Goal: Information Seeking & Learning: Learn about a topic

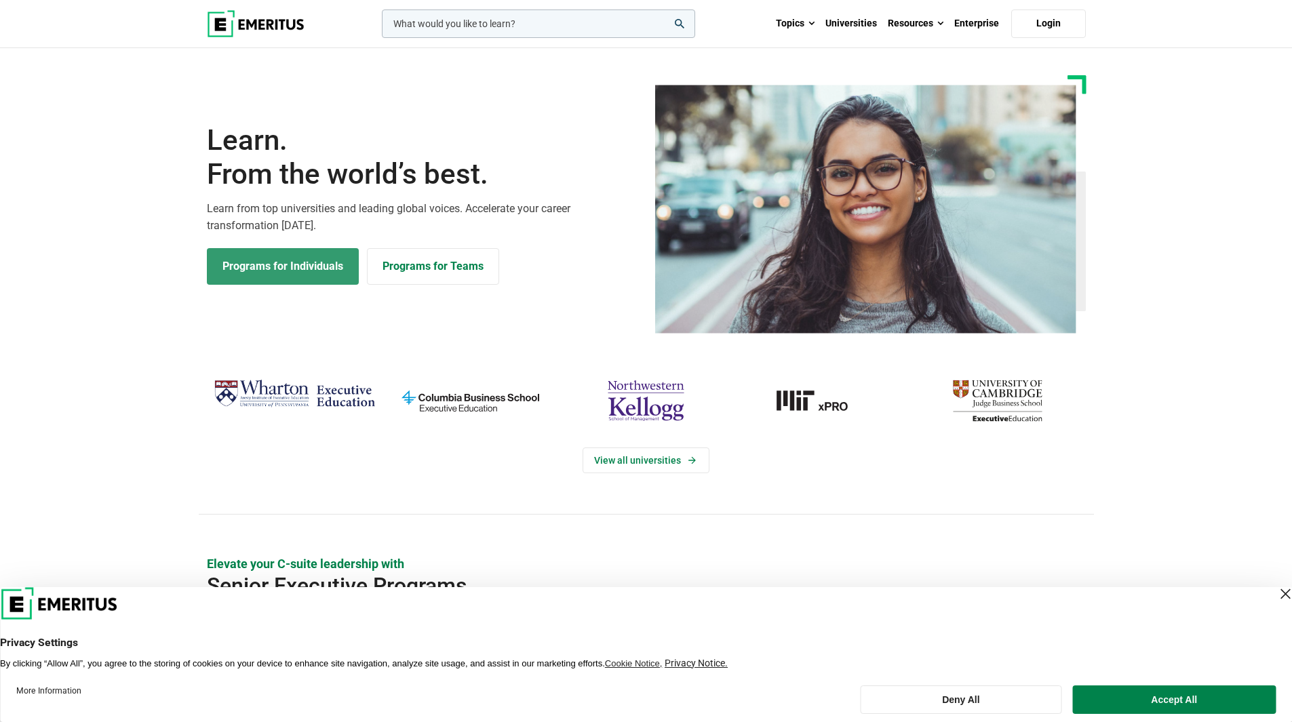
click at [306, 275] on link "Programs for Individuals" at bounding box center [283, 266] width 152 height 37
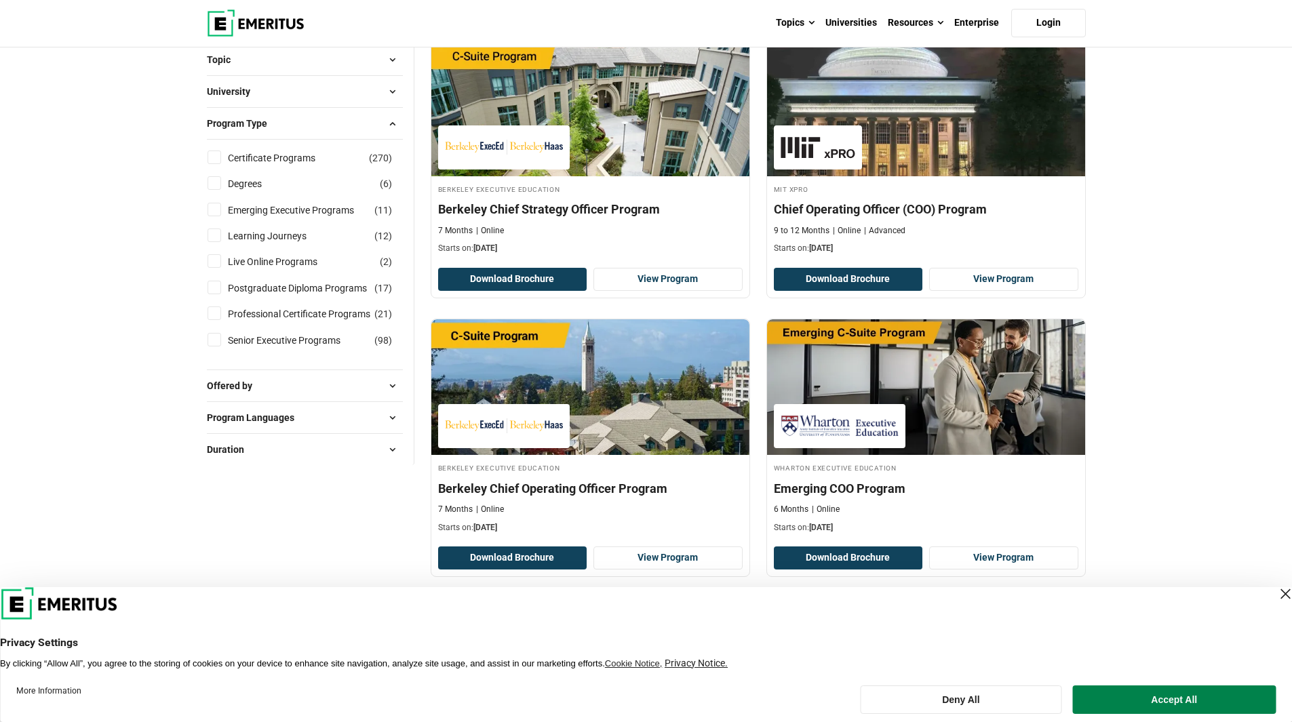
scroll to position [475, 0]
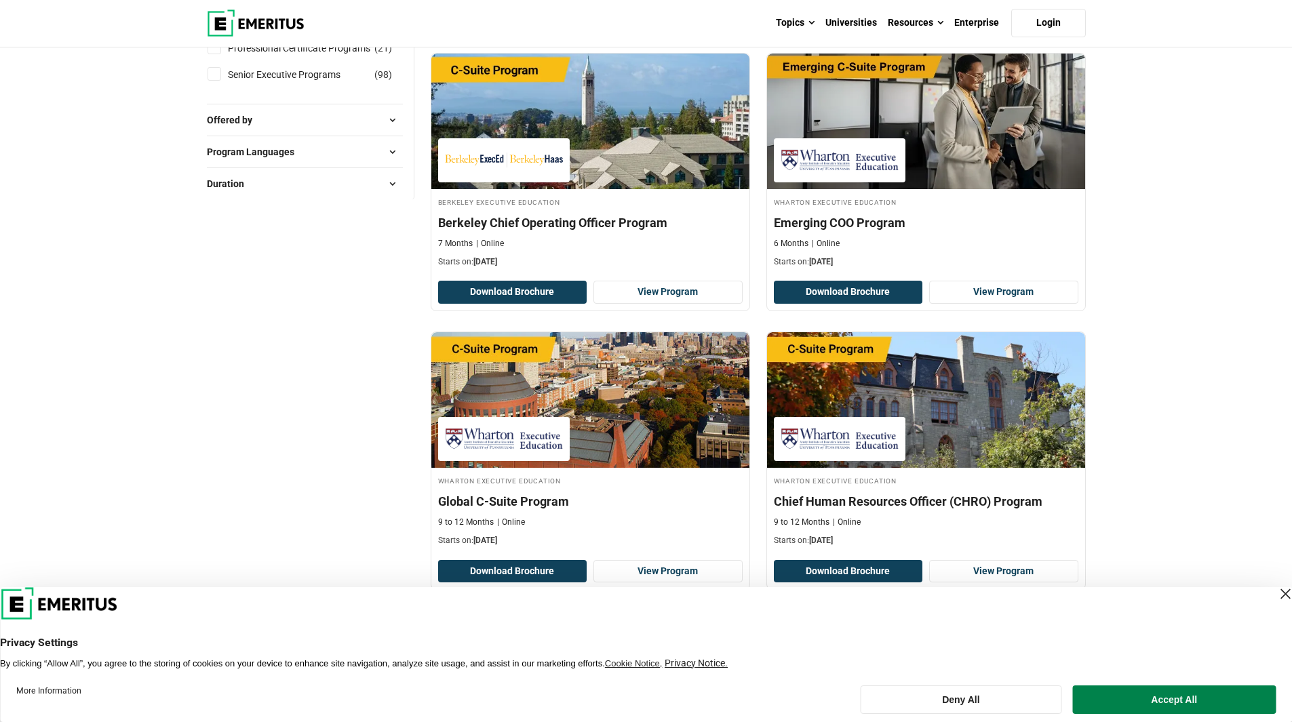
click at [341, 157] on button "Program Languages" at bounding box center [305, 152] width 196 height 20
click at [231, 191] on link "English" at bounding box center [257, 186] width 58 height 15
checkbox input "true"
click at [322, 120] on button "Offered by" at bounding box center [305, 120] width 196 height 20
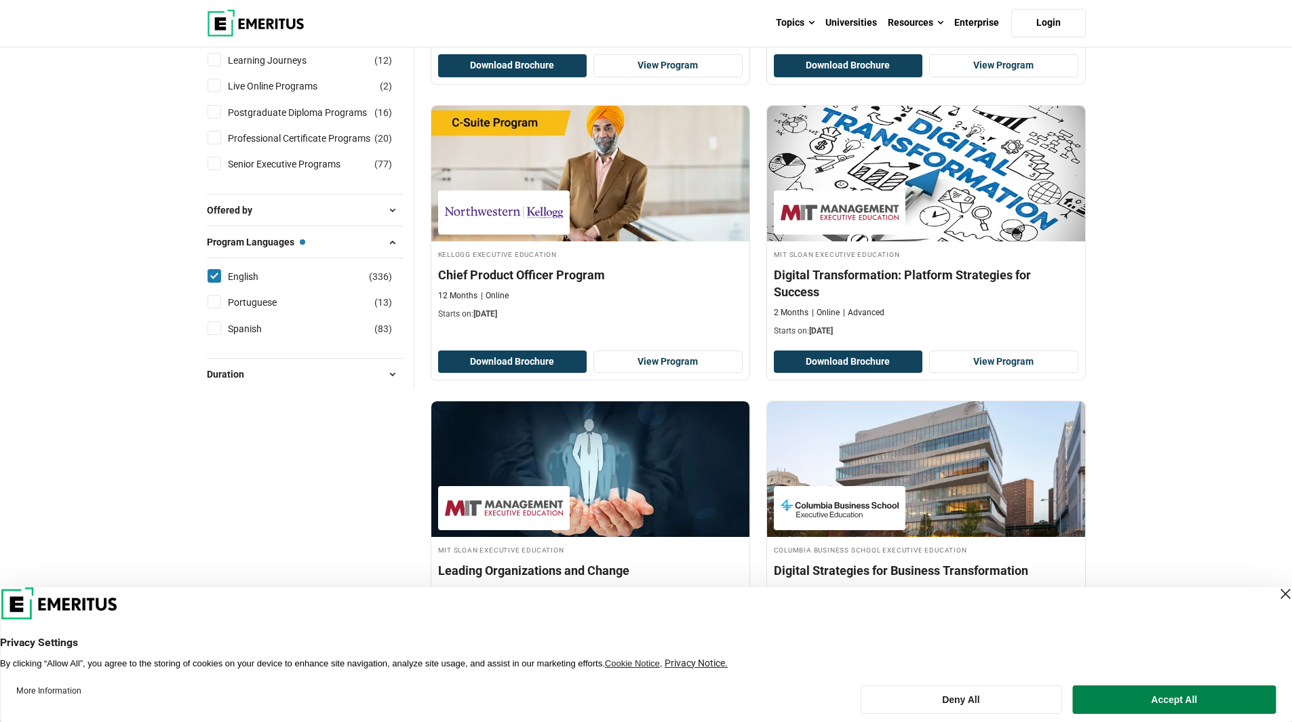
scroll to position [407, 0]
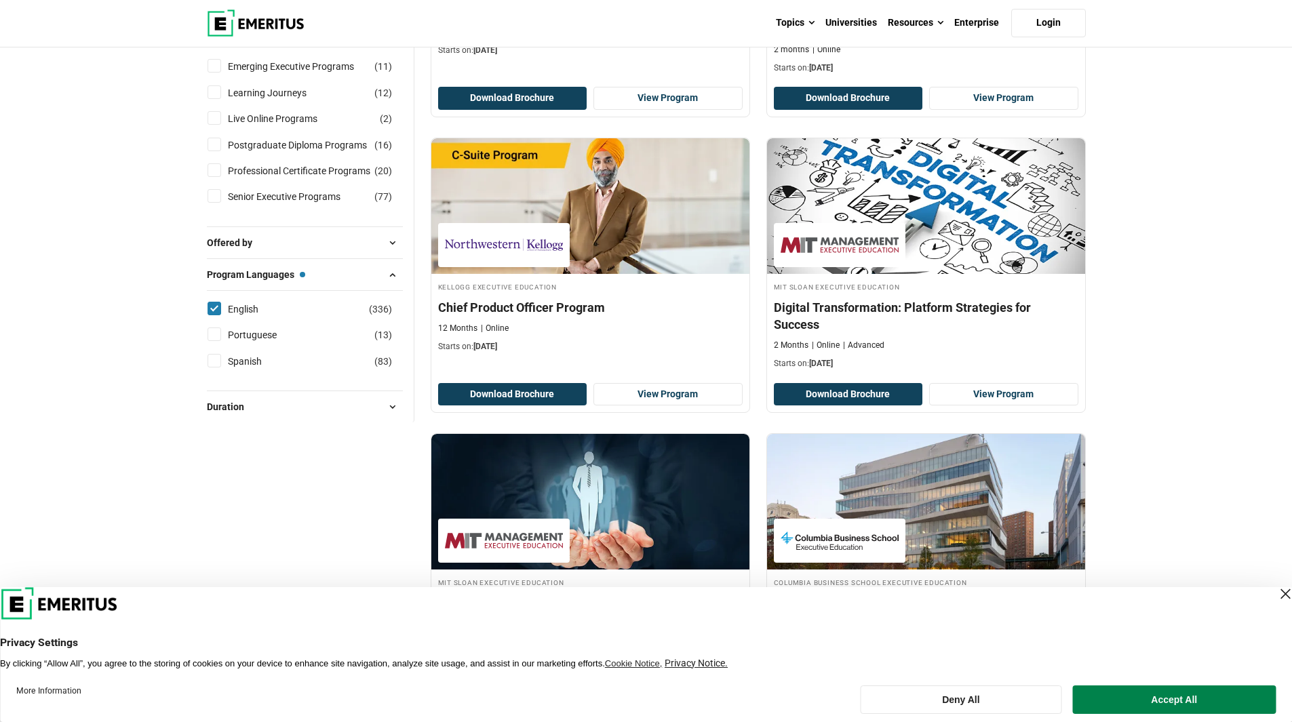
click at [250, 402] on span "Duration" at bounding box center [231, 407] width 48 height 15
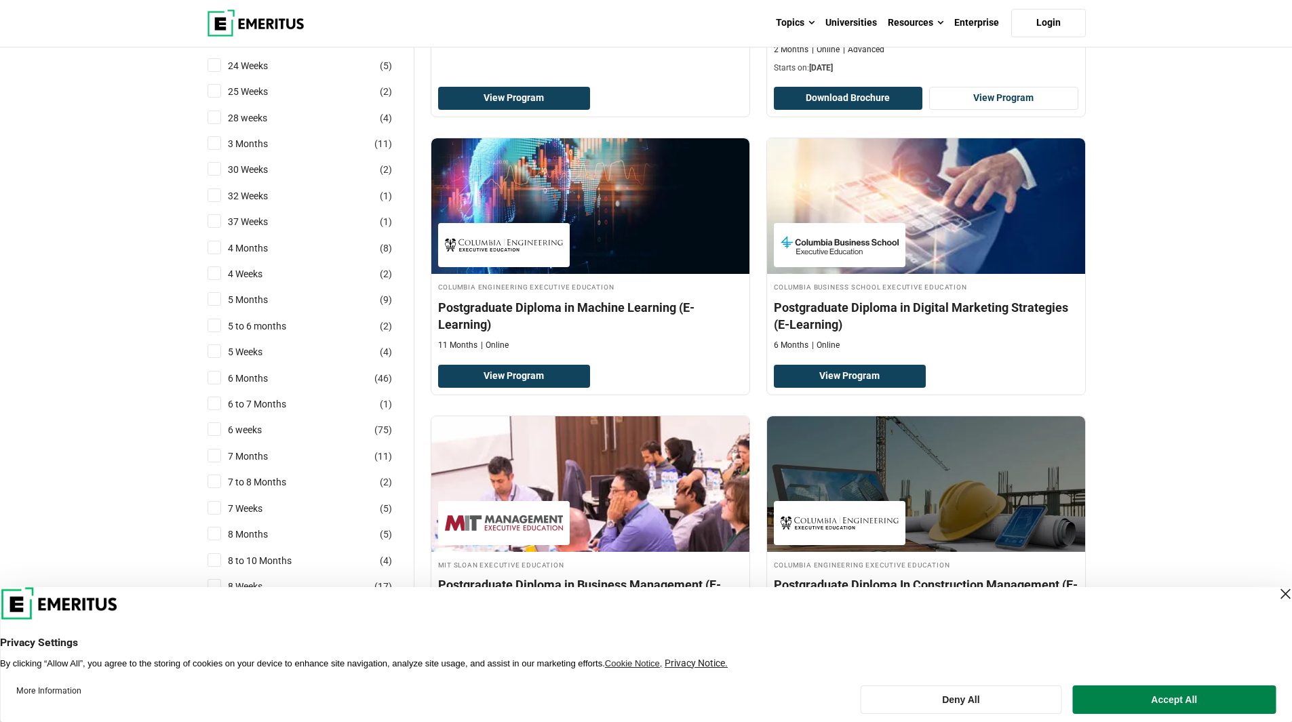
scroll to position [1492, 0]
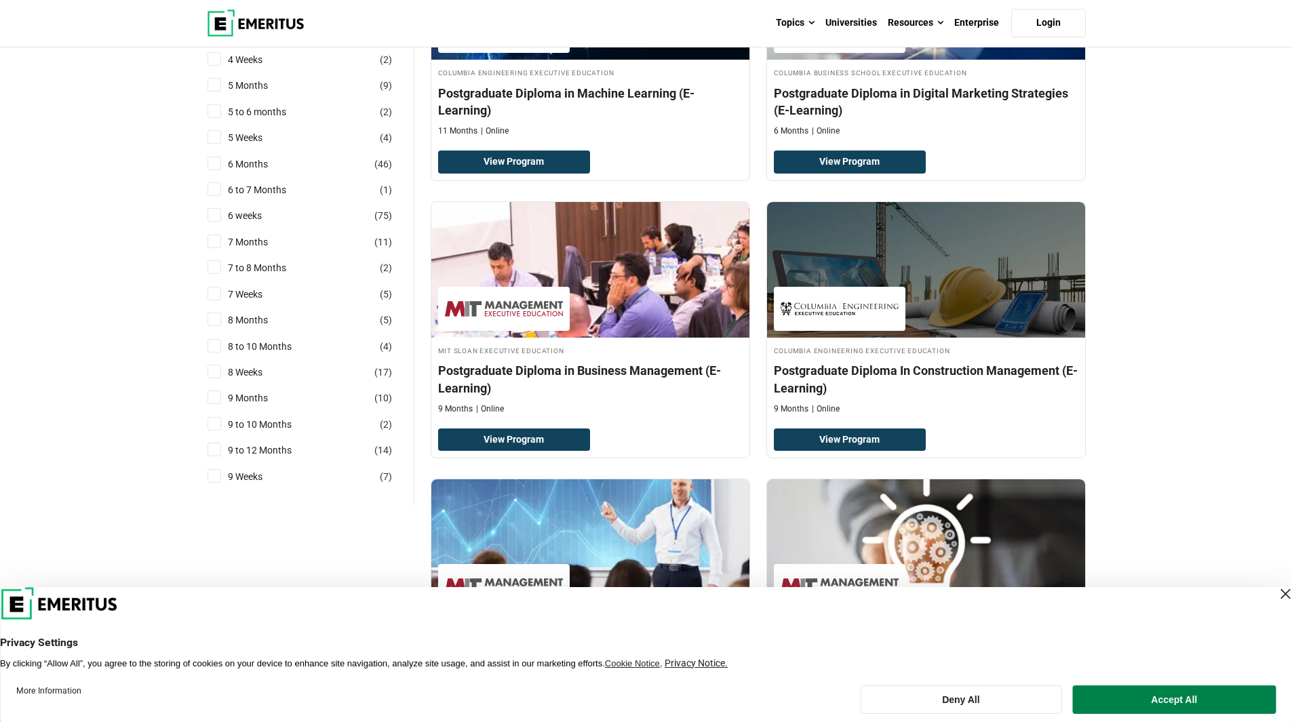
click at [225, 473] on label "9 Weeks ( 7 )" at bounding box center [256, 476] width 69 height 15
click at [221, 473] on input "9 Weeks ( 7 )" at bounding box center [215, 476] width 14 height 14
checkbox input "true"
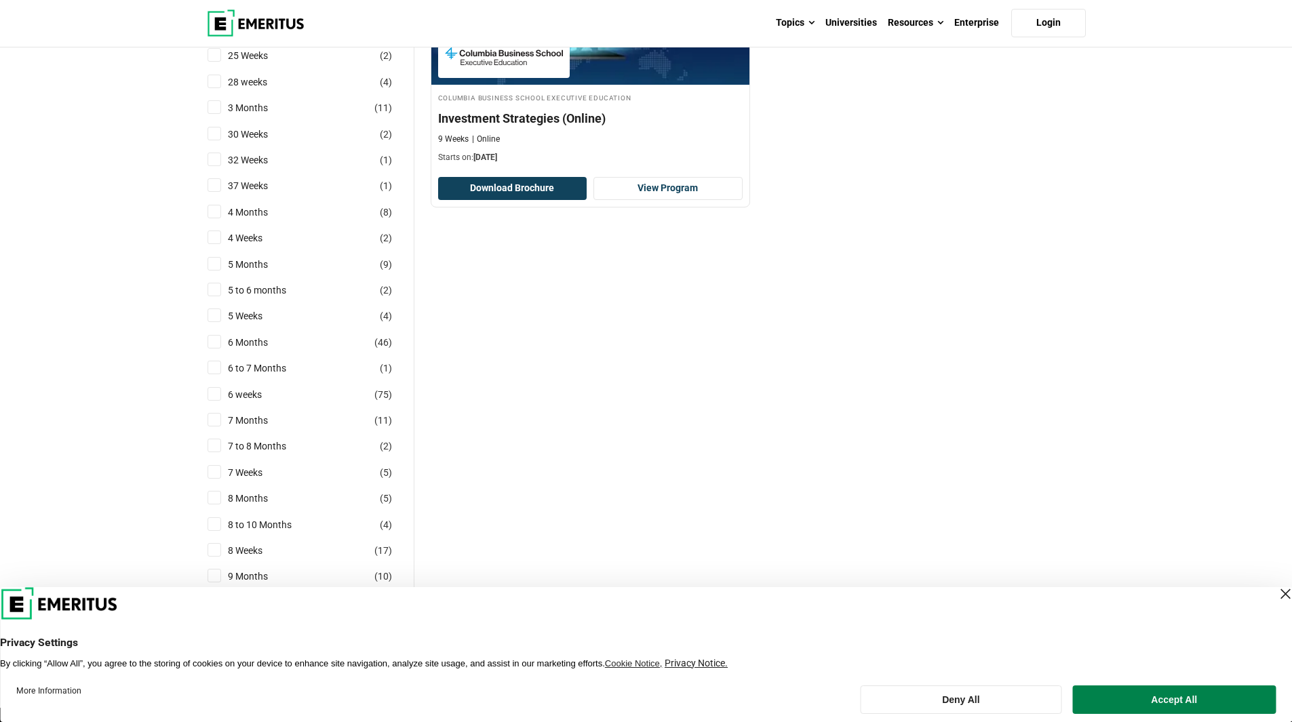
scroll to position [1153, 0]
click at [222, 237] on label "4 Weeks ( 2 )" at bounding box center [256, 238] width 69 height 15
click at [221, 237] on input "4 Weeks ( 2 )" at bounding box center [215, 238] width 14 height 14
checkbox input "true"
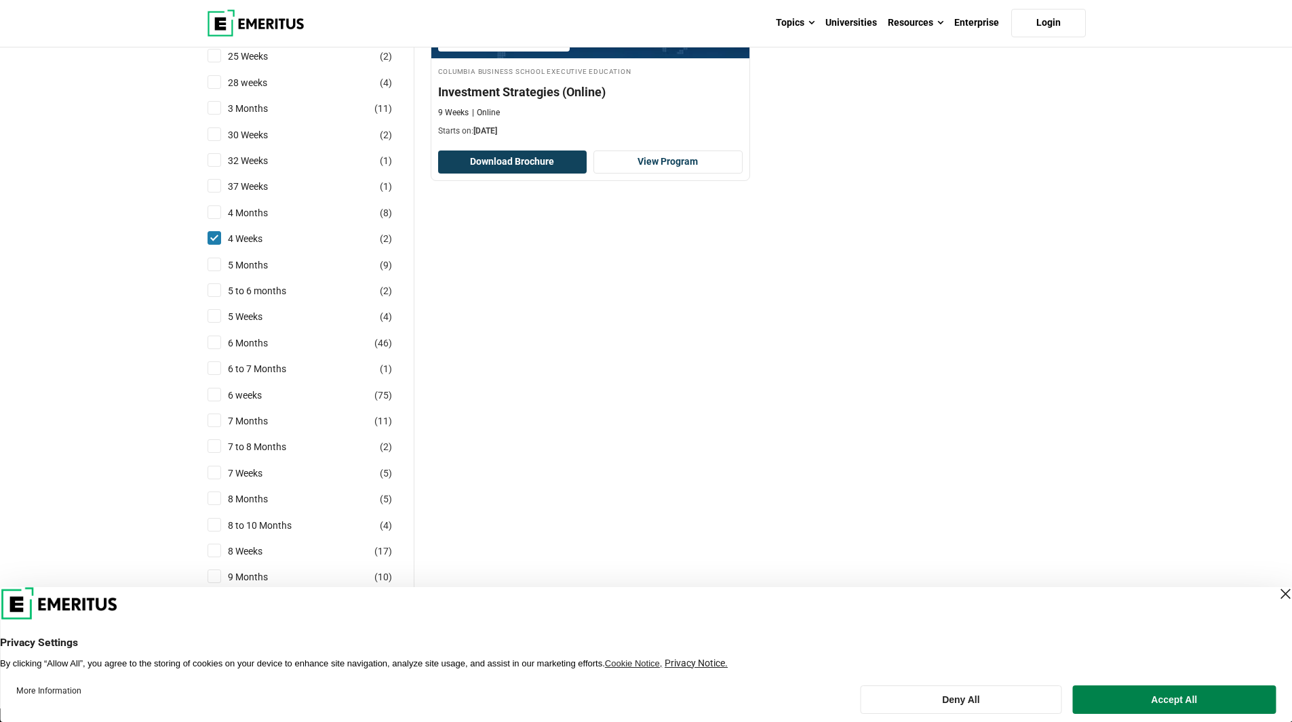
click at [217, 313] on input "5 Weeks ( 4 )" at bounding box center [215, 316] width 14 height 14
checkbox input "true"
click at [218, 395] on input "6 weeks ( 75 )" at bounding box center [215, 395] width 14 height 14
checkbox input "true"
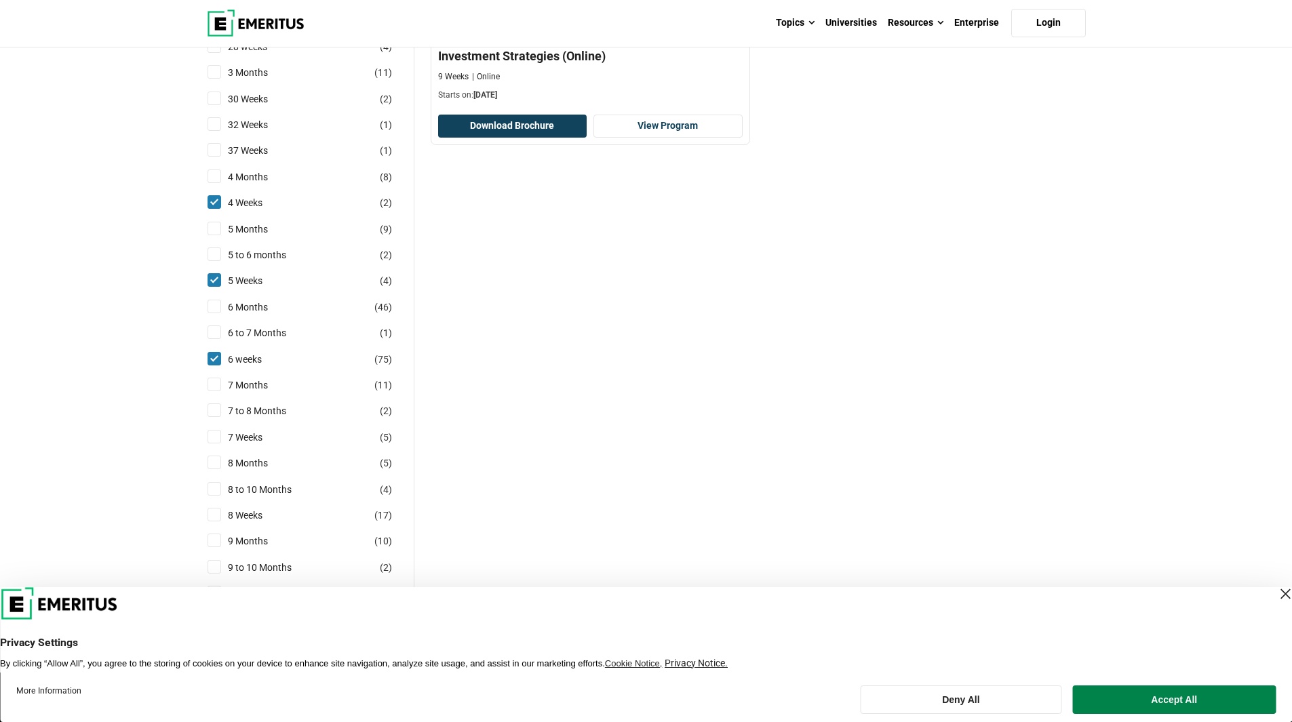
scroll to position [1221, 0]
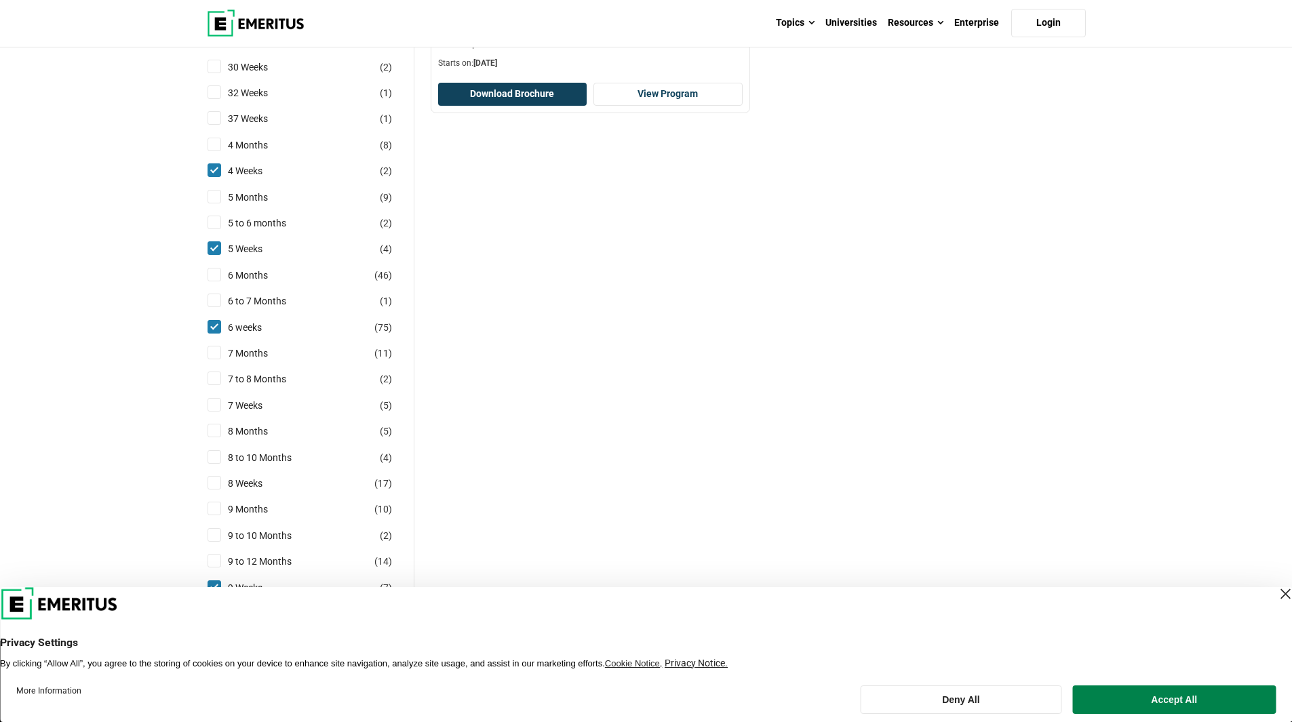
click at [220, 404] on input "7 Weeks ( 5 )" at bounding box center [215, 405] width 14 height 14
checkbox input "true"
click at [213, 483] on input "8 Weeks ( 17 )" at bounding box center [215, 483] width 14 height 14
checkbox input "true"
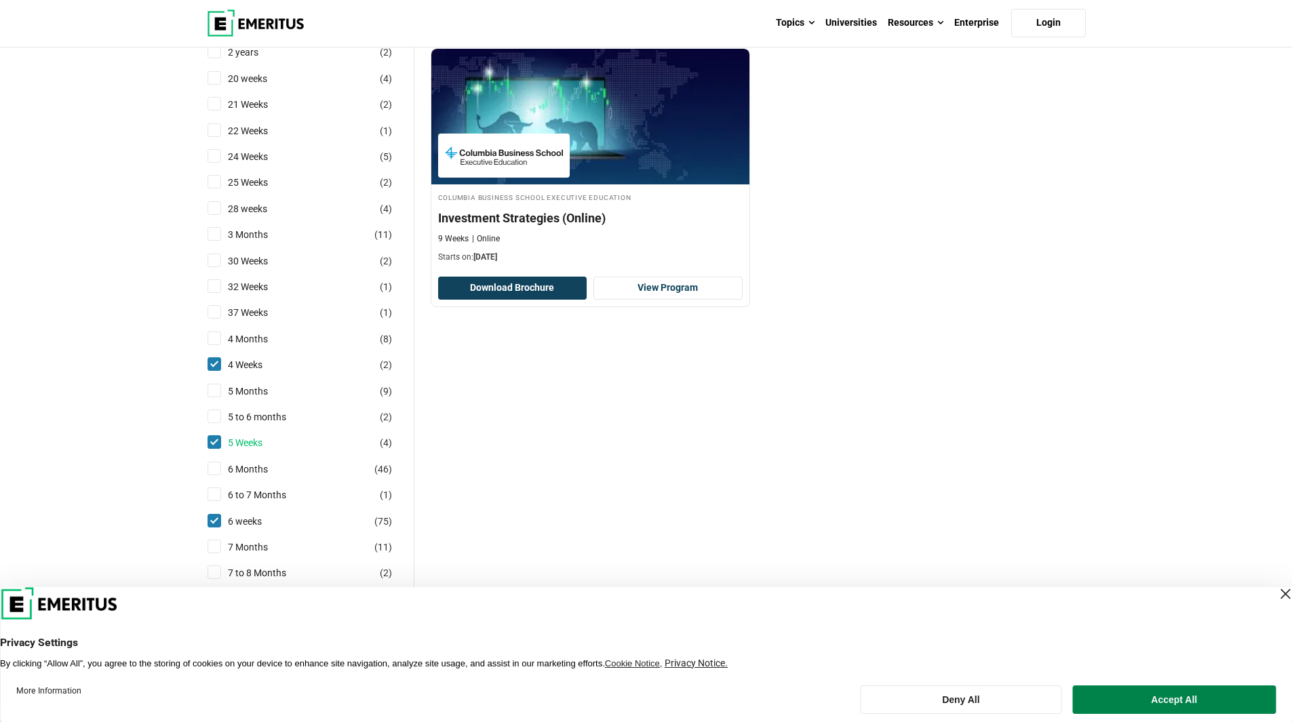
scroll to position [1017, 0]
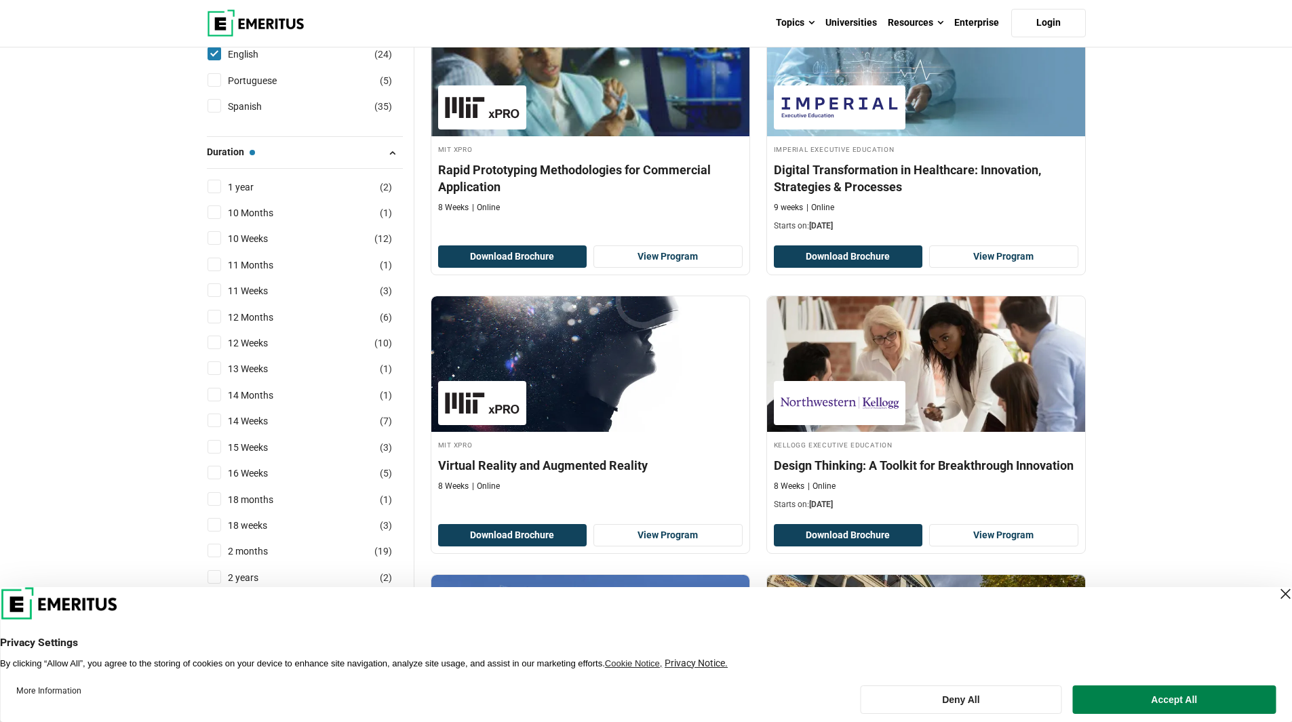
scroll to position [543, 0]
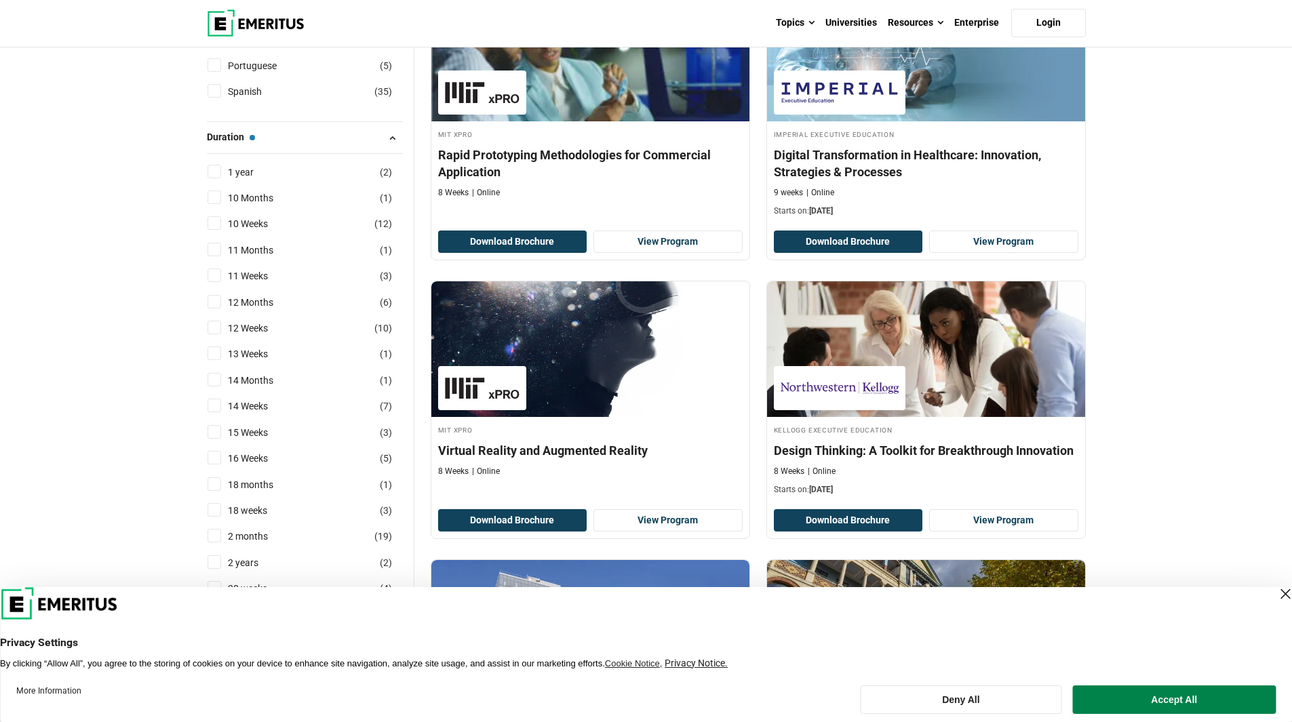
click at [214, 226] on input "10 Weeks ( 12 )" at bounding box center [215, 223] width 14 height 14
checkbox input "true"
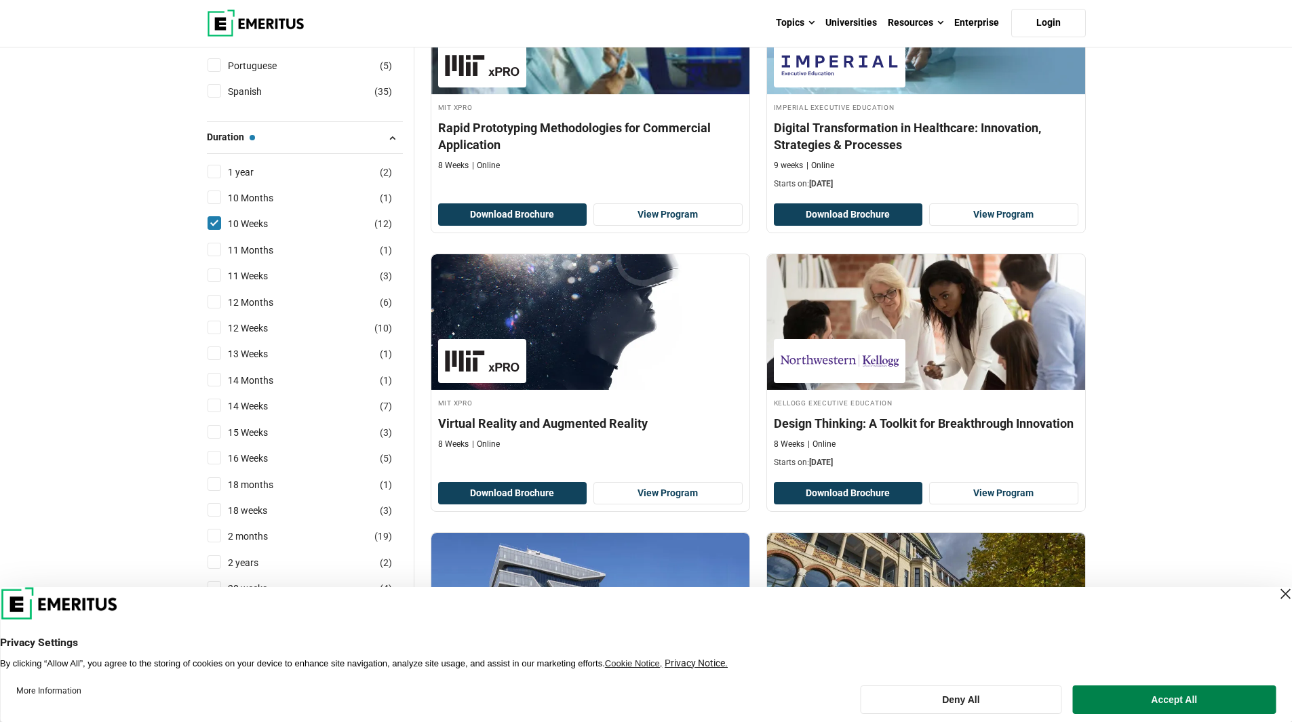
click at [220, 275] on input "11 Weeks ( 3 )" at bounding box center [215, 276] width 14 height 14
checkbox input "true"
click at [216, 326] on input "12 Weeks ( 10 )" at bounding box center [215, 328] width 14 height 14
checkbox input "true"
click at [218, 355] on input "13 Weeks ( 1 )" at bounding box center [215, 354] width 14 height 14
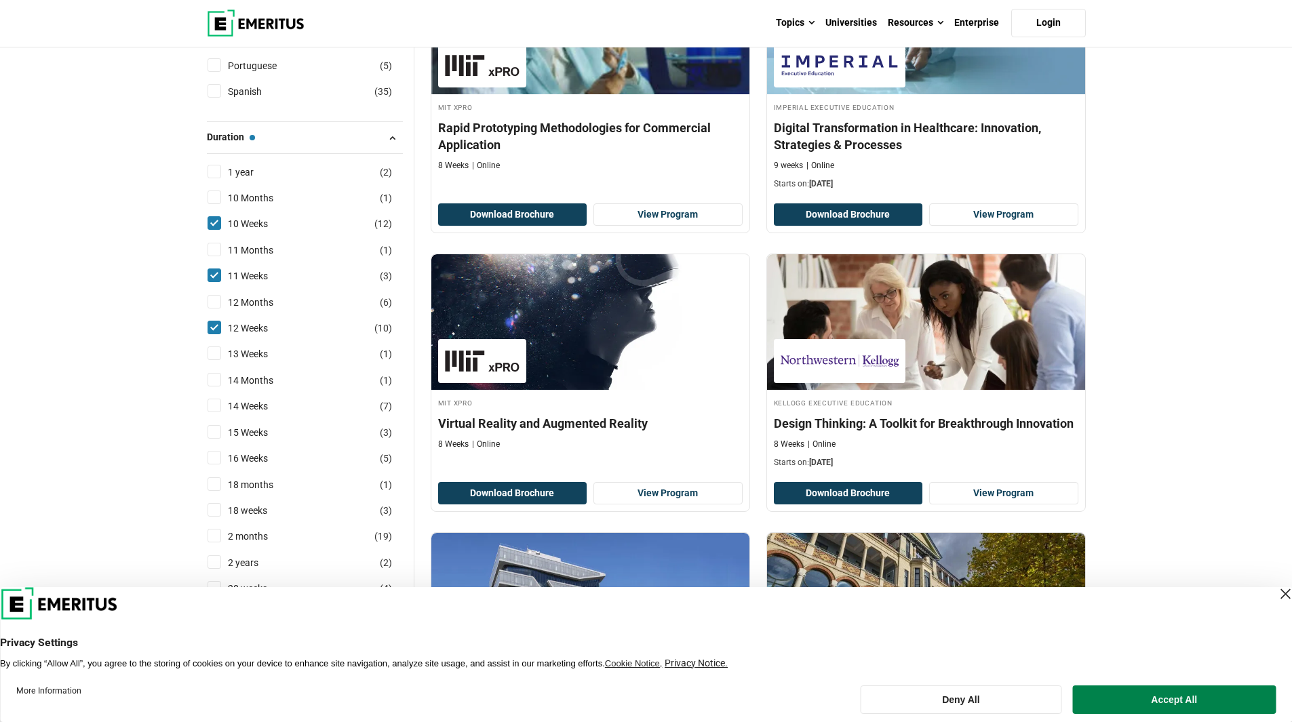
checkbox input "true"
click at [220, 407] on input "14 Weeks ( 7 )" at bounding box center [215, 406] width 14 height 14
checkbox input "true"
click at [216, 427] on input "15 Weeks ( 3 )" at bounding box center [215, 432] width 14 height 14
checkbox input "true"
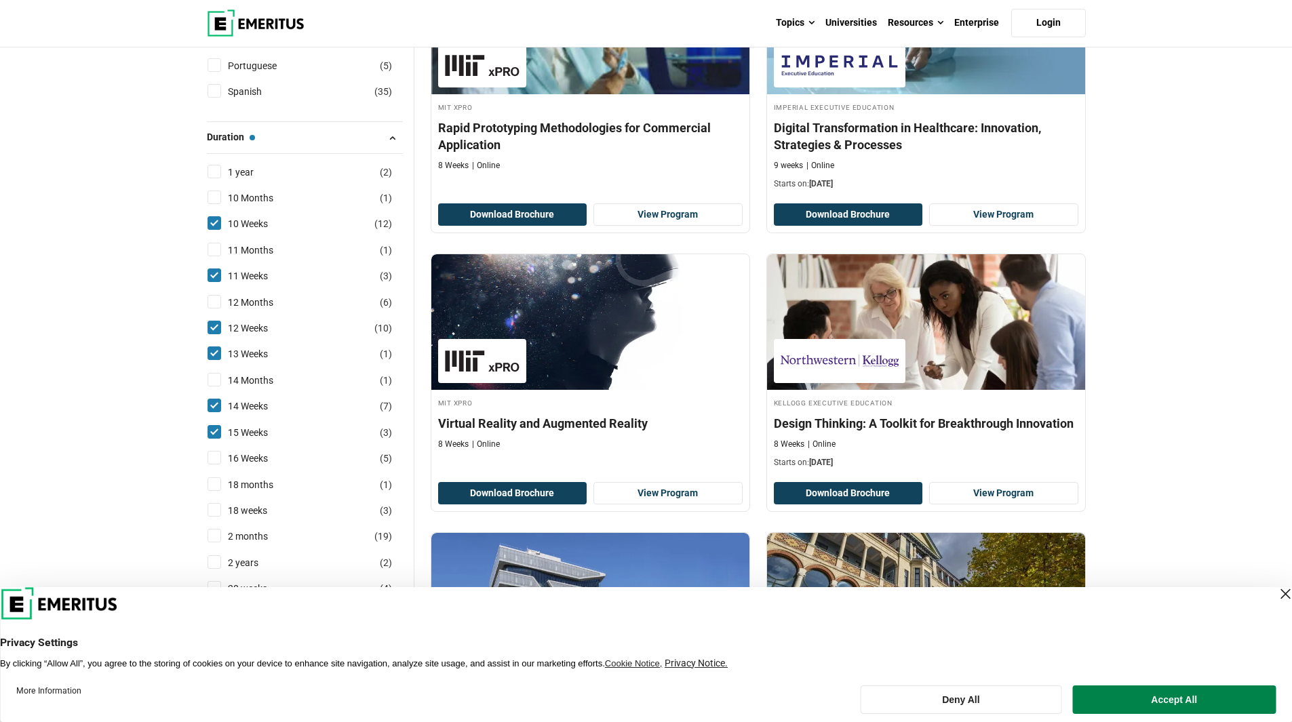
click at [216, 450] on li "16 Weeks ( 5 )" at bounding box center [305, 459] width 196 height 26
click at [215, 456] on input "16 Weeks ( 5 )" at bounding box center [215, 458] width 14 height 14
checkbox input "true"
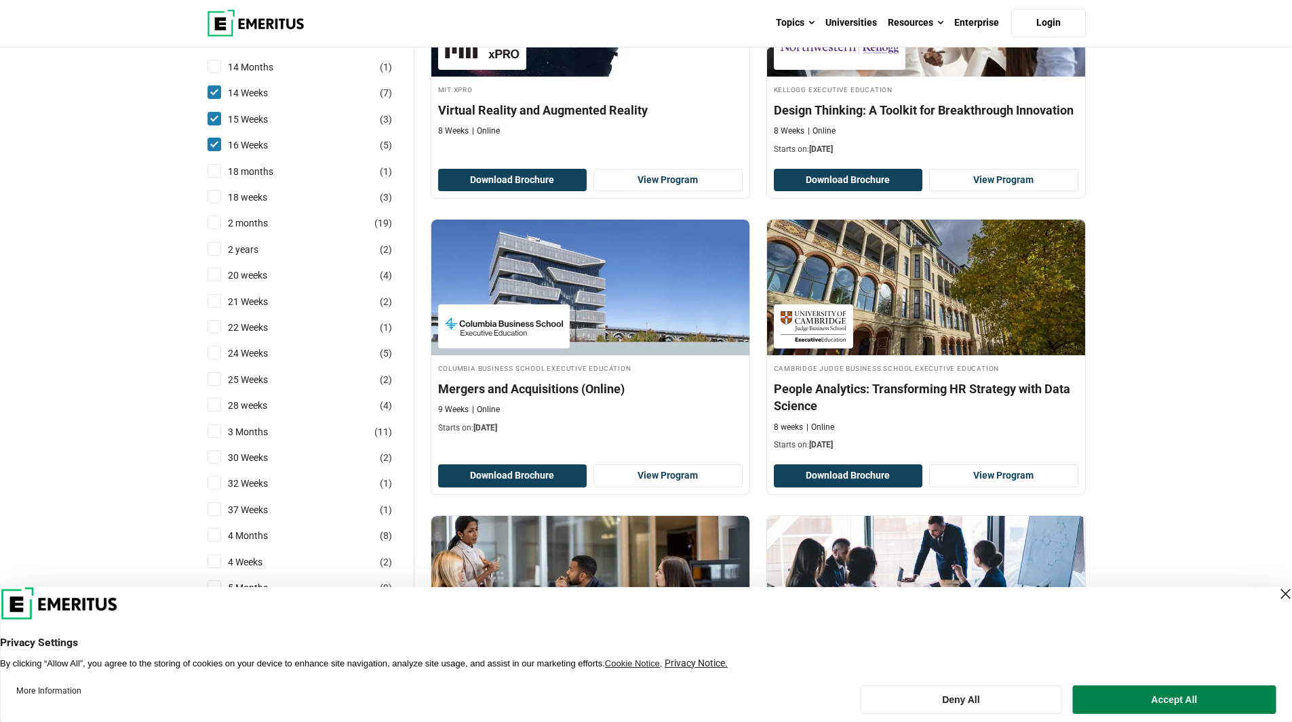
scroll to position [882, 0]
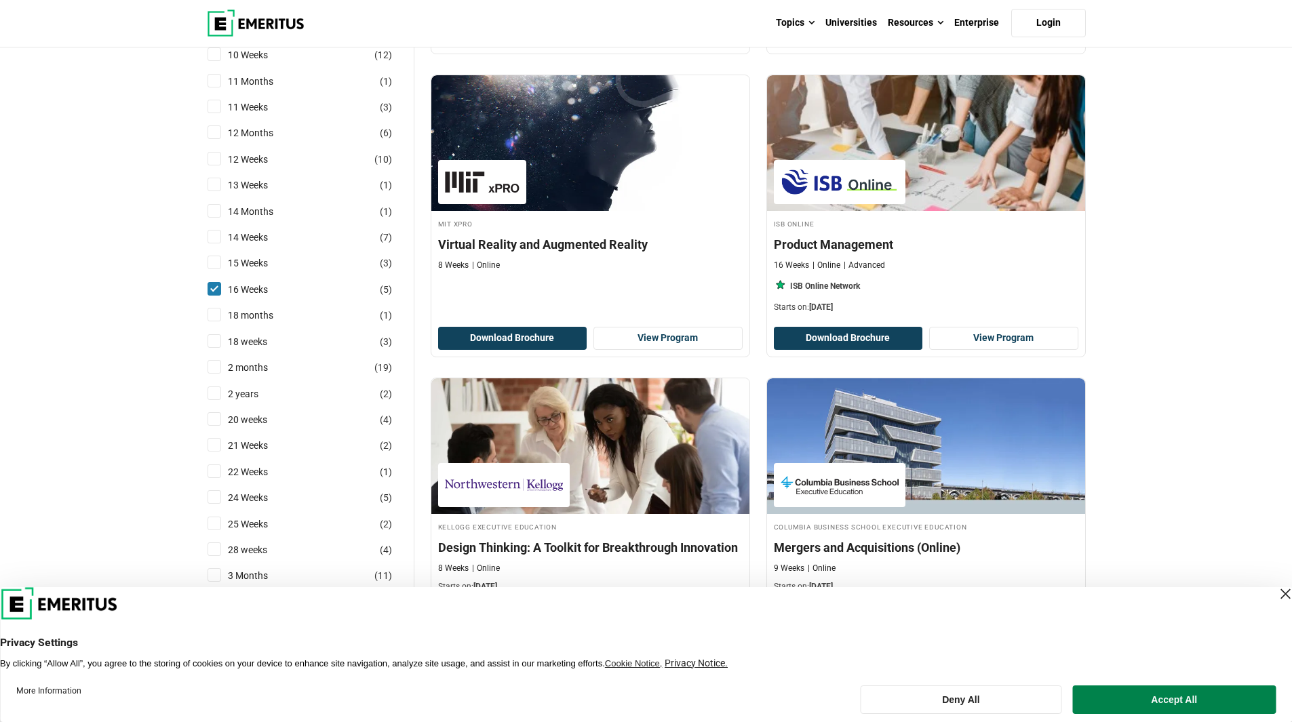
scroll to position [1085, 0]
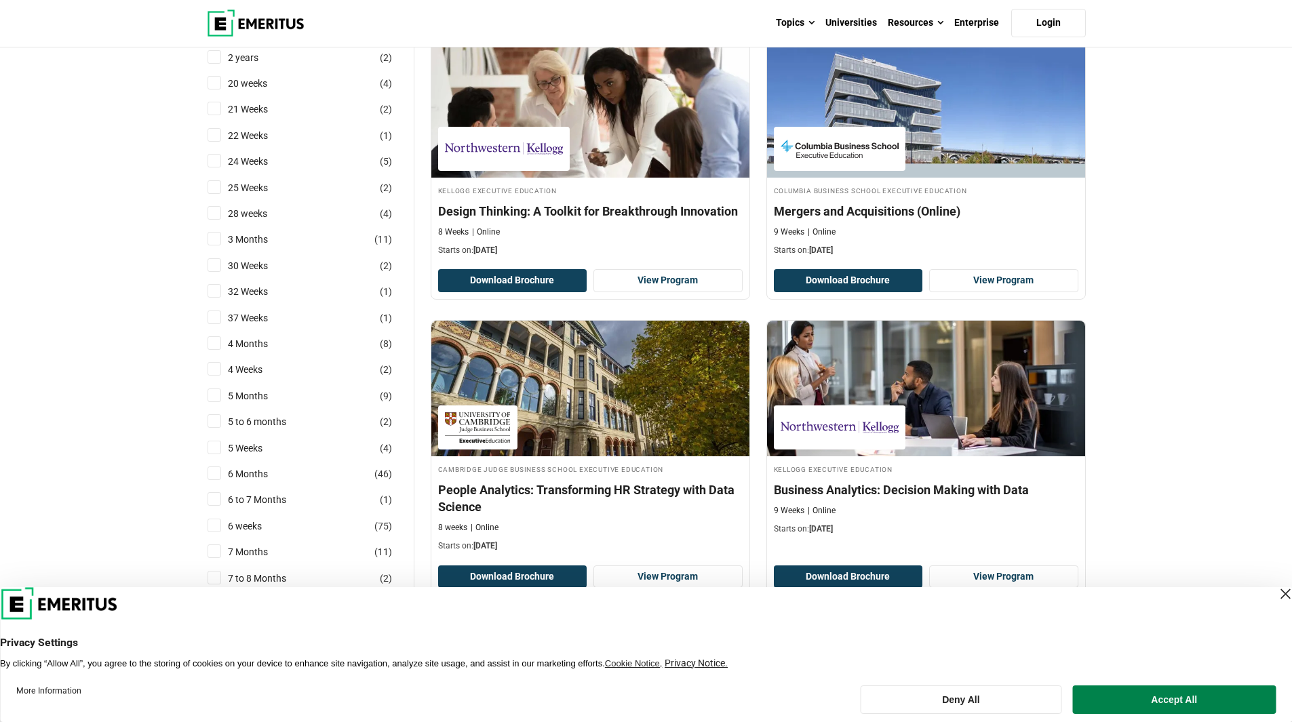
click at [214, 448] on input "5 Weeks ( 4 )" at bounding box center [215, 448] width 14 height 14
checkbox input "true"
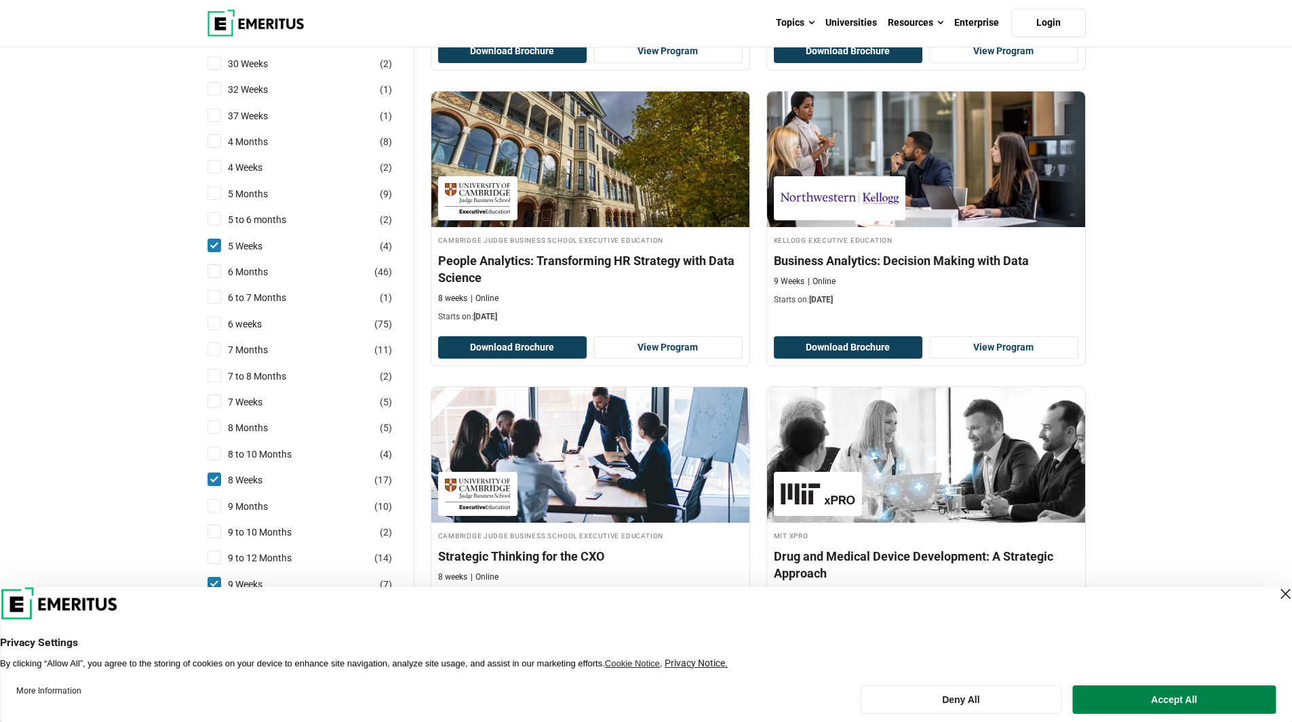
scroll to position [1289, 0]
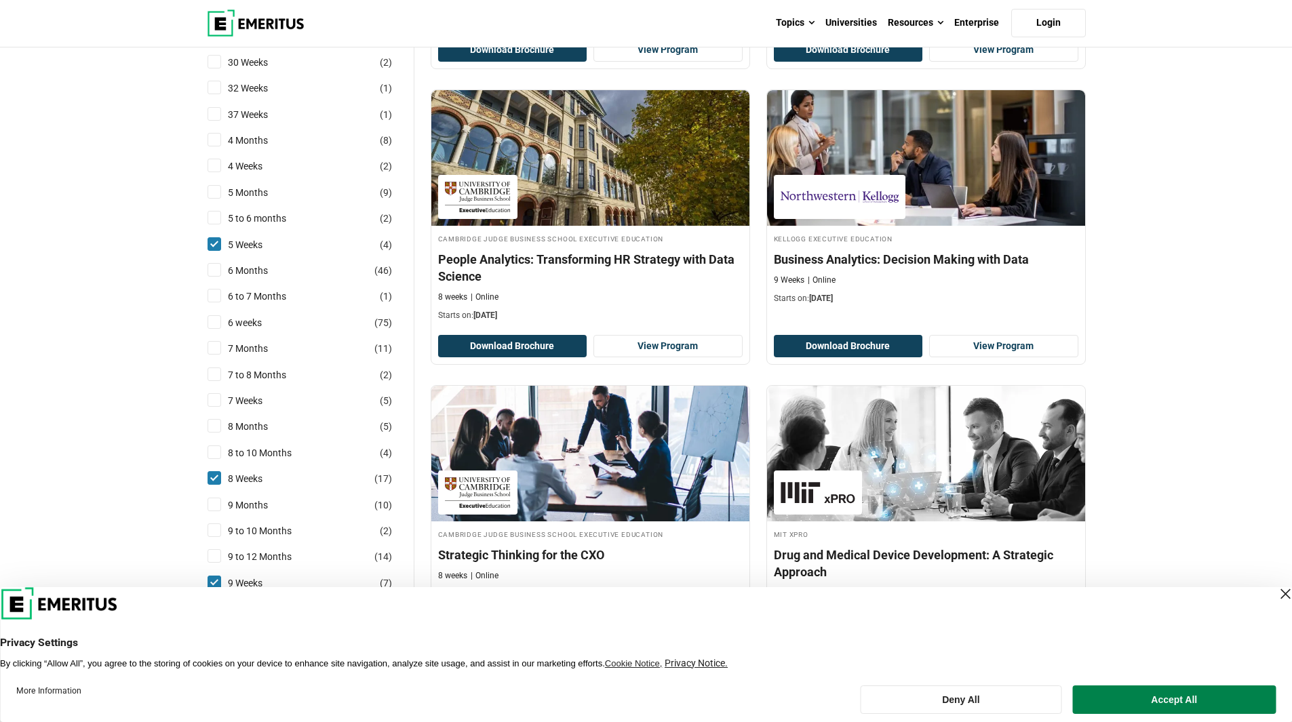
click at [221, 326] on div "6 weeks ( 75 )" at bounding box center [305, 322] width 196 height 15
click at [216, 328] on input "6 weeks ( 75 )" at bounding box center [215, 322] width 14 height 14
checkbox input "true"
click at [217, 403] on input "7 Weeks ( 5 )" at bounding box center [215, 400] width 14 height 14
checkbox input "true"
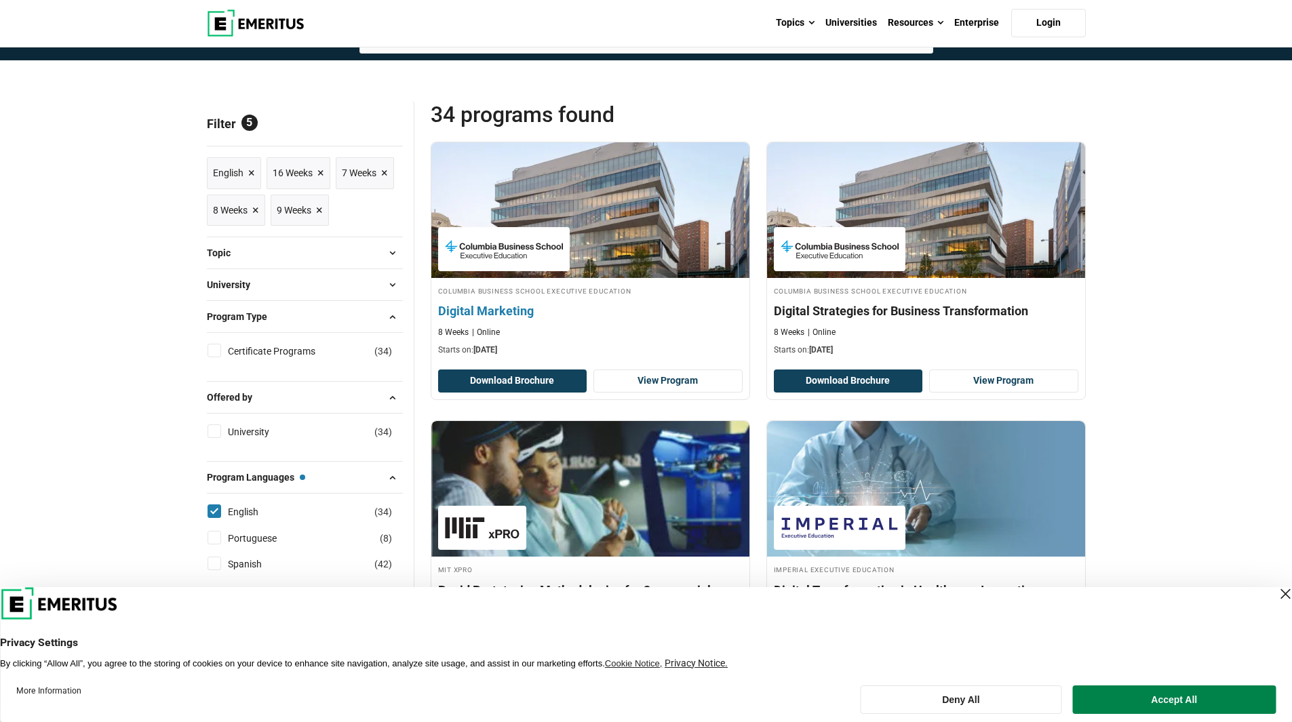
scroll to position [136, 0]
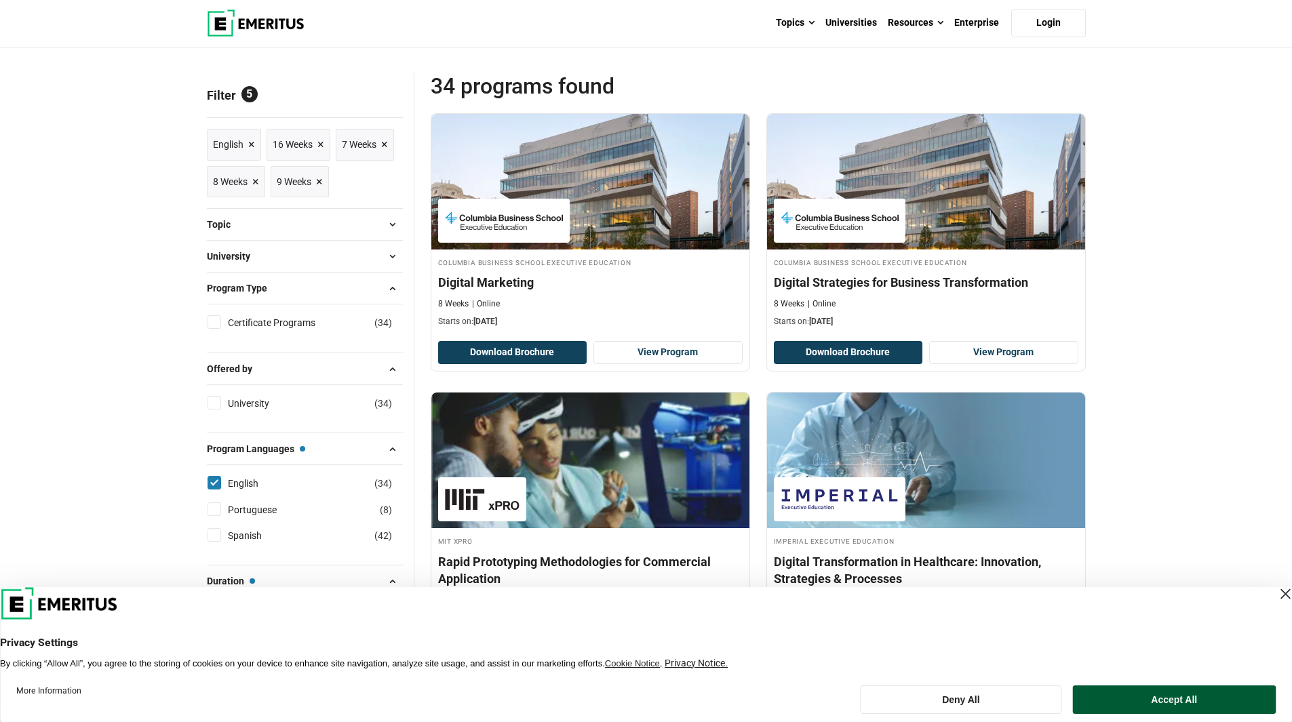
click at [1198, 704] on button "Accept All" at bounding box center [1174, 700] width 203 height 28
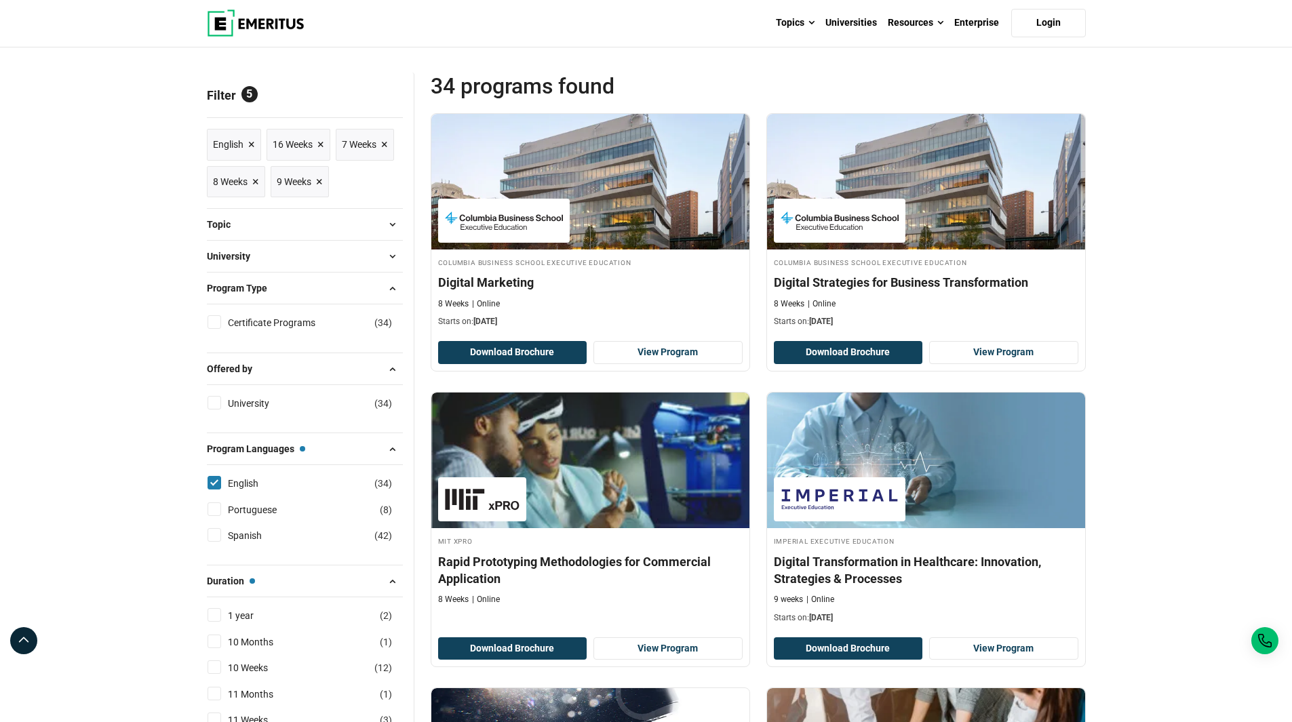
click at [305, 281] on button "Program Type" at bounding box center [305, 288] width 196 height 20
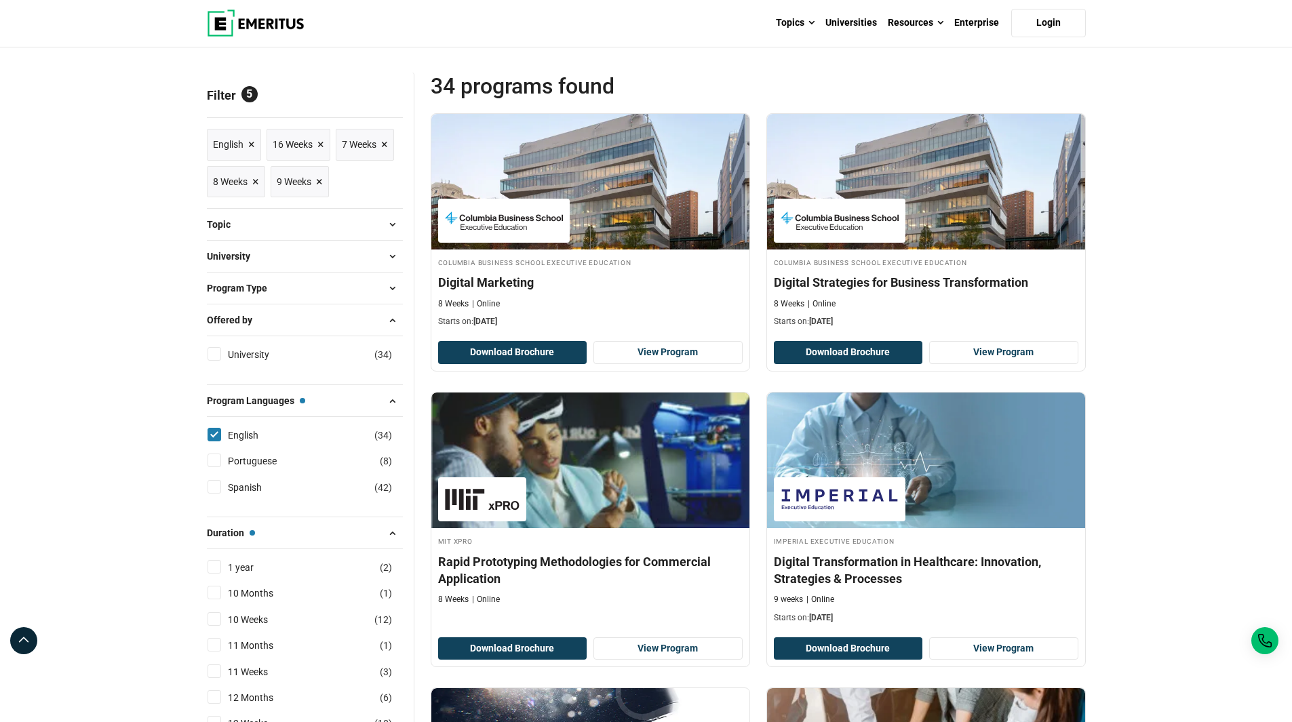
click at [318, 249] on button "University" at bounding box center [305, 256] width 196 height 20
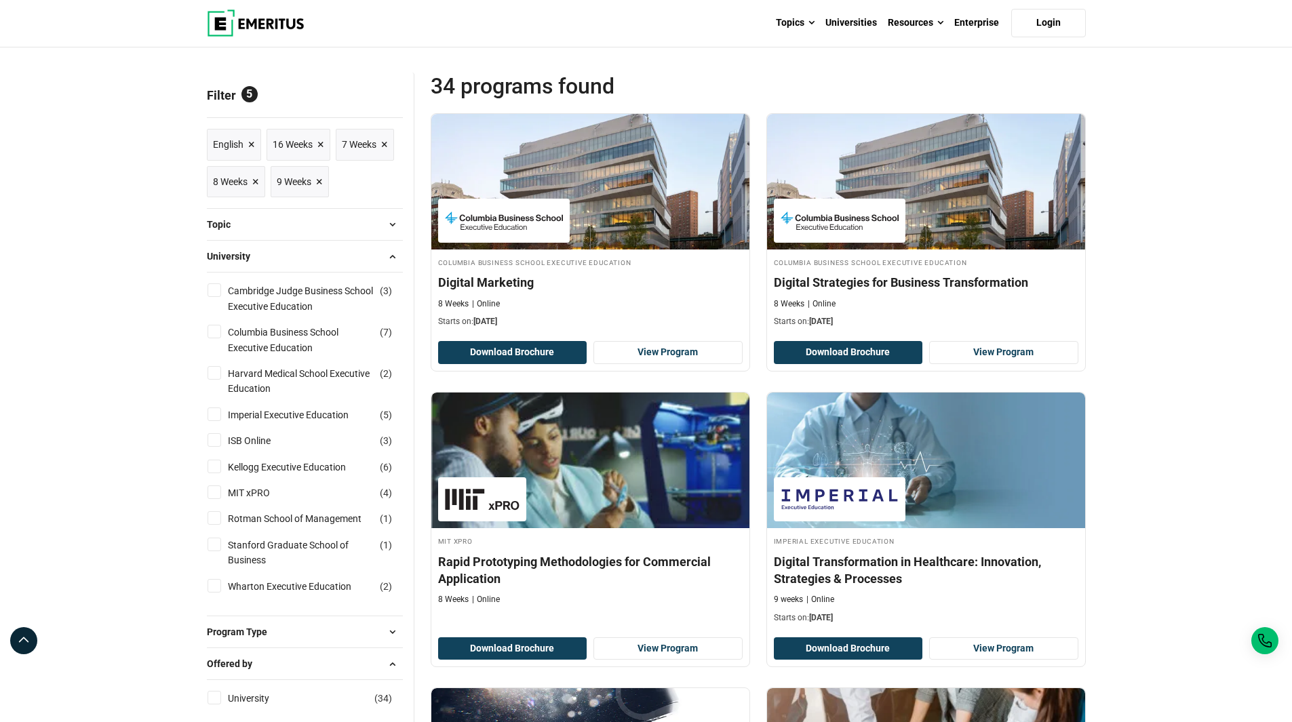
click at [318, 249] on button "University" at bounding box center [305, 256] width 196 height 20
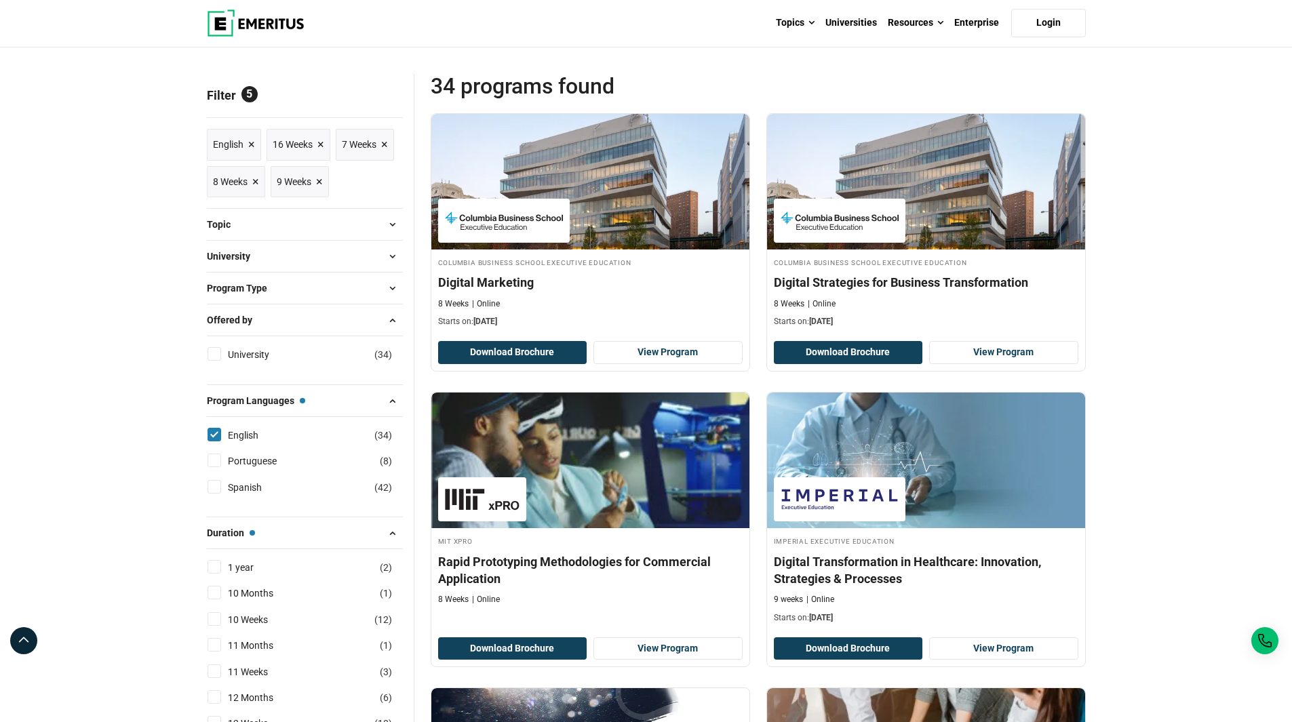
click at [326, 227] on button "Topic" at bounding box center [305, 224] width 196 height 20
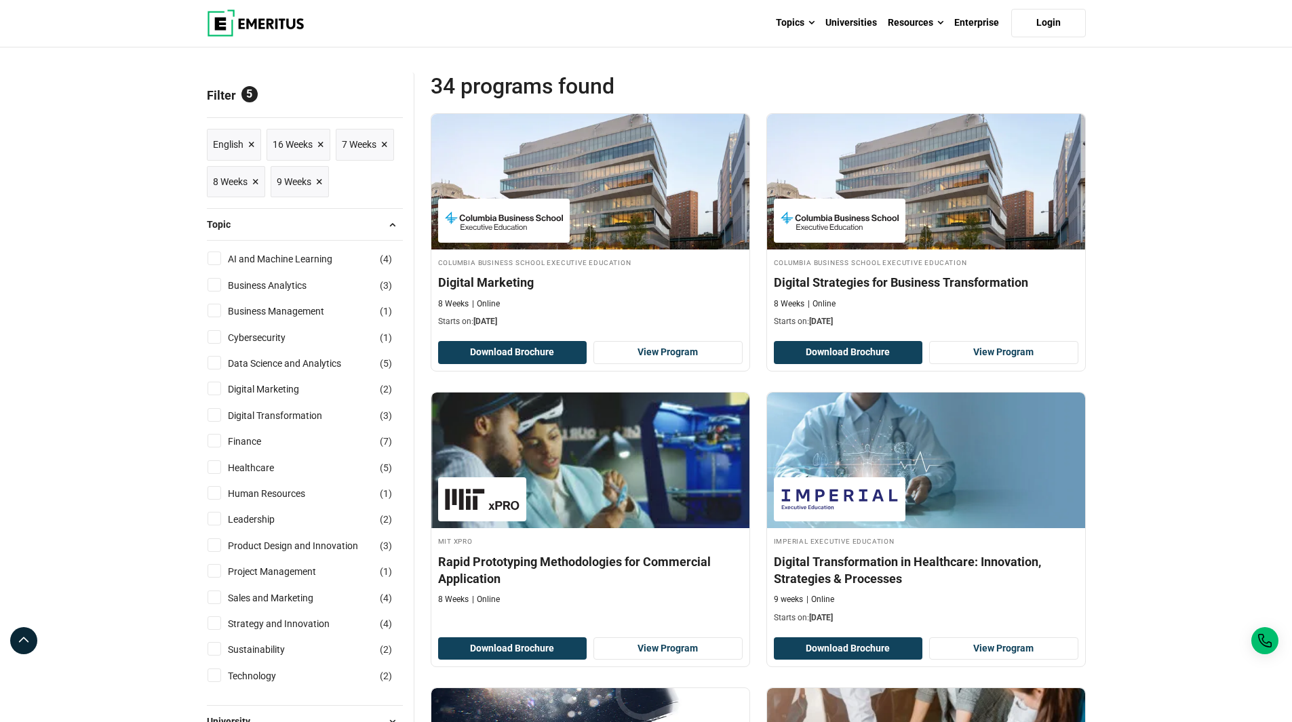
click at [222, 493] on label "Human Resources ( 1 )" at bounding box center [278, 493] width 112 height 15
click at [221, 493] on input "Human Resources ( 1 )" at bounding box center [215, 493] width 14 height 14
checkbox input "true"
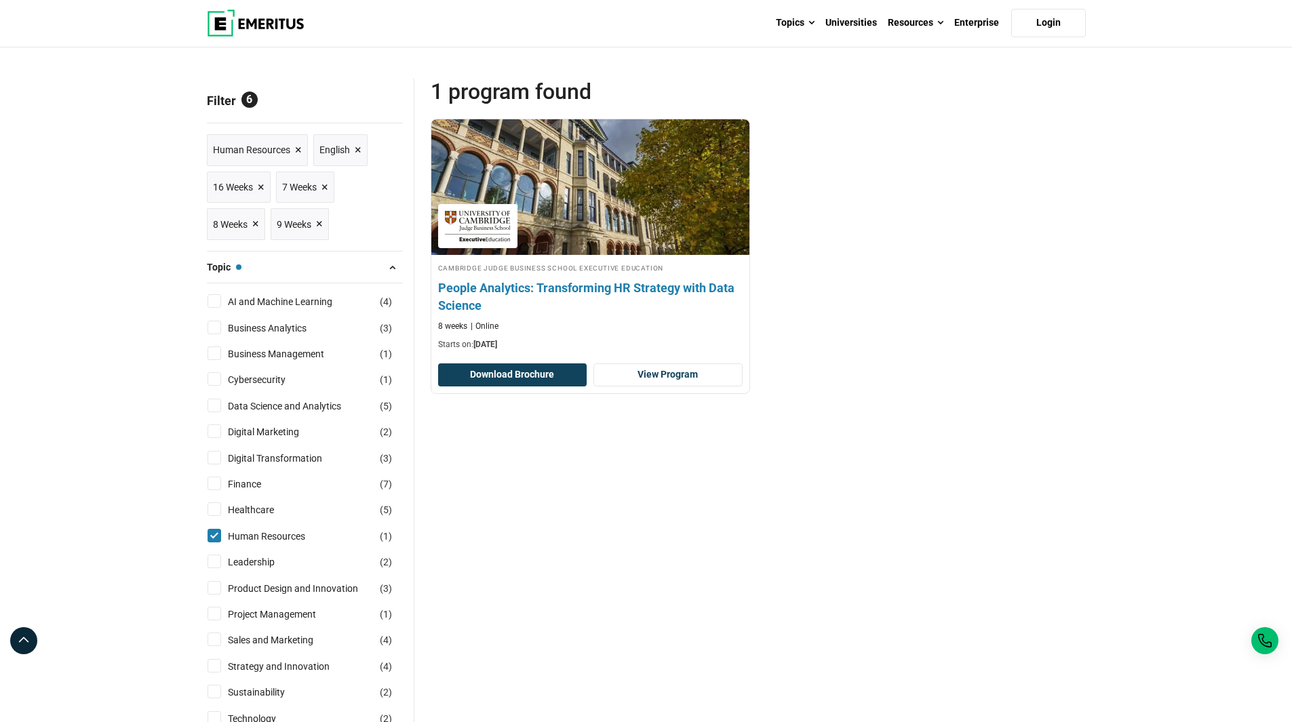
scroll to position [136, 0]
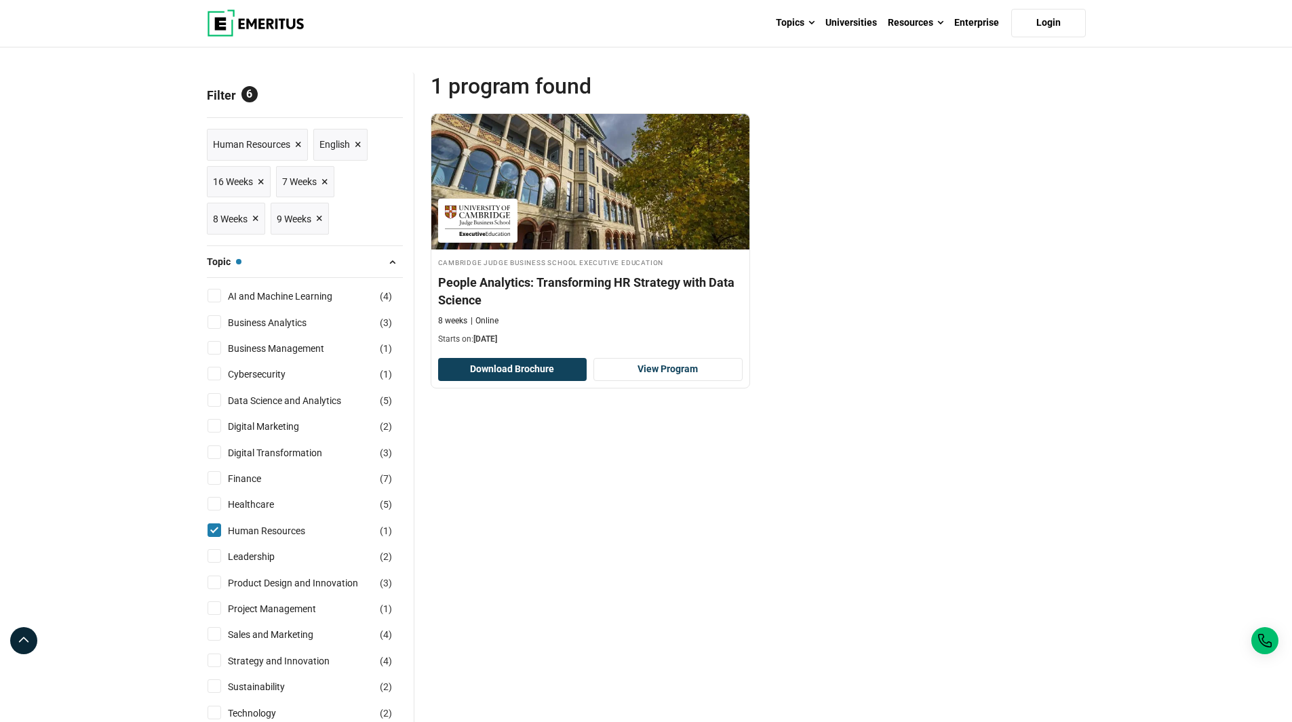
click at [214, 533] on input "Human Resources ( 1 )" at bounding box center [215, 531] width 14 height 14
checkbox input "false"
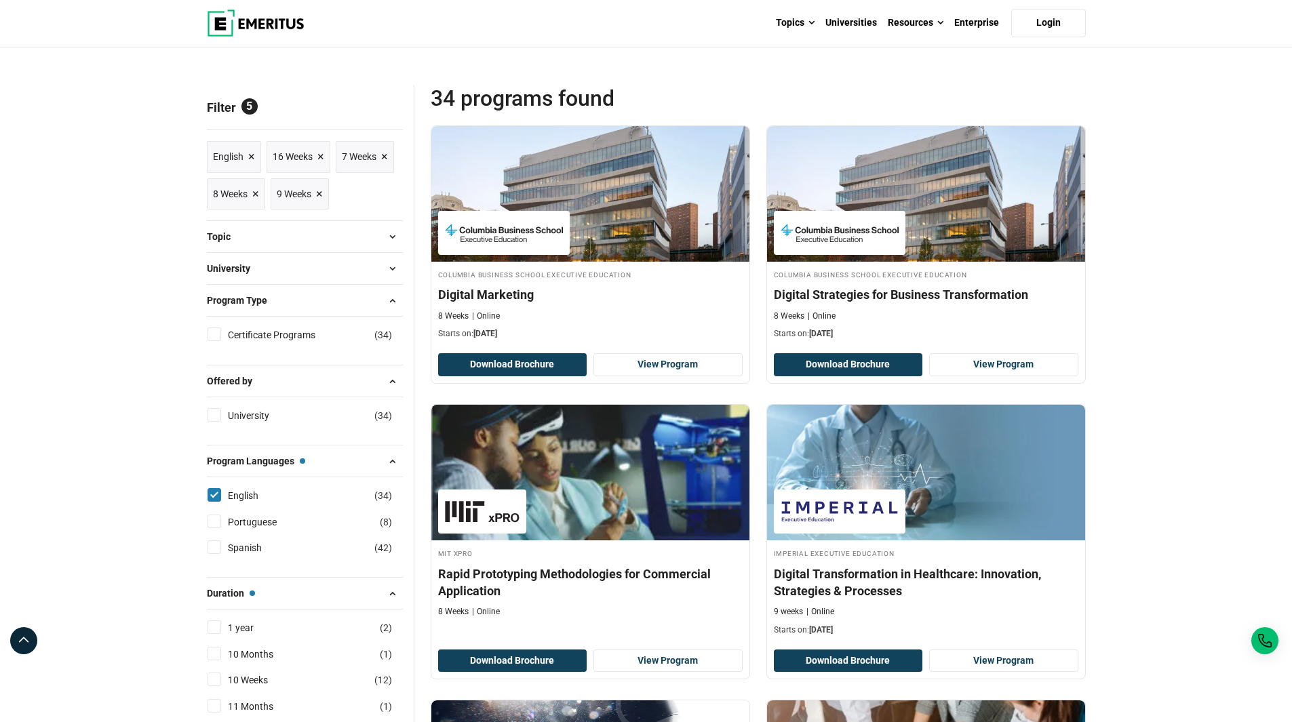
scroll to position [136, 0]
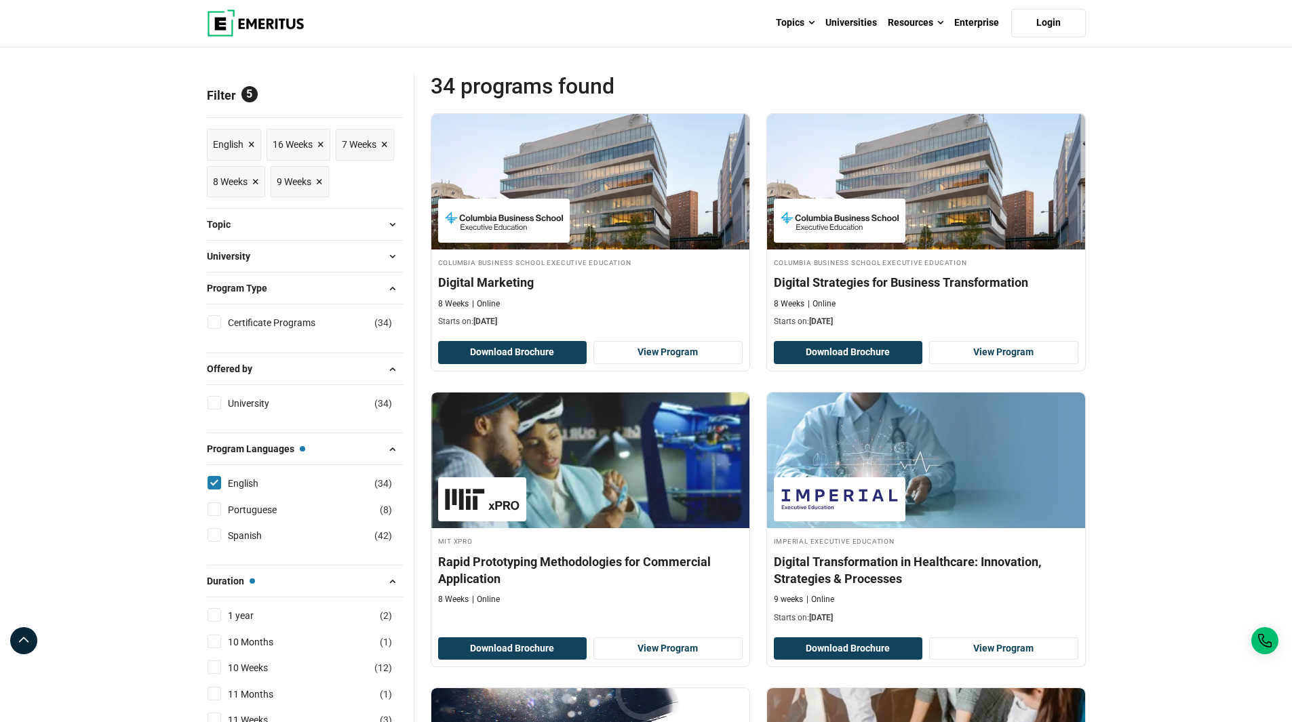
click at [243, 225] on button "Topic" at bounding box center [305, 224] width 196 height 20
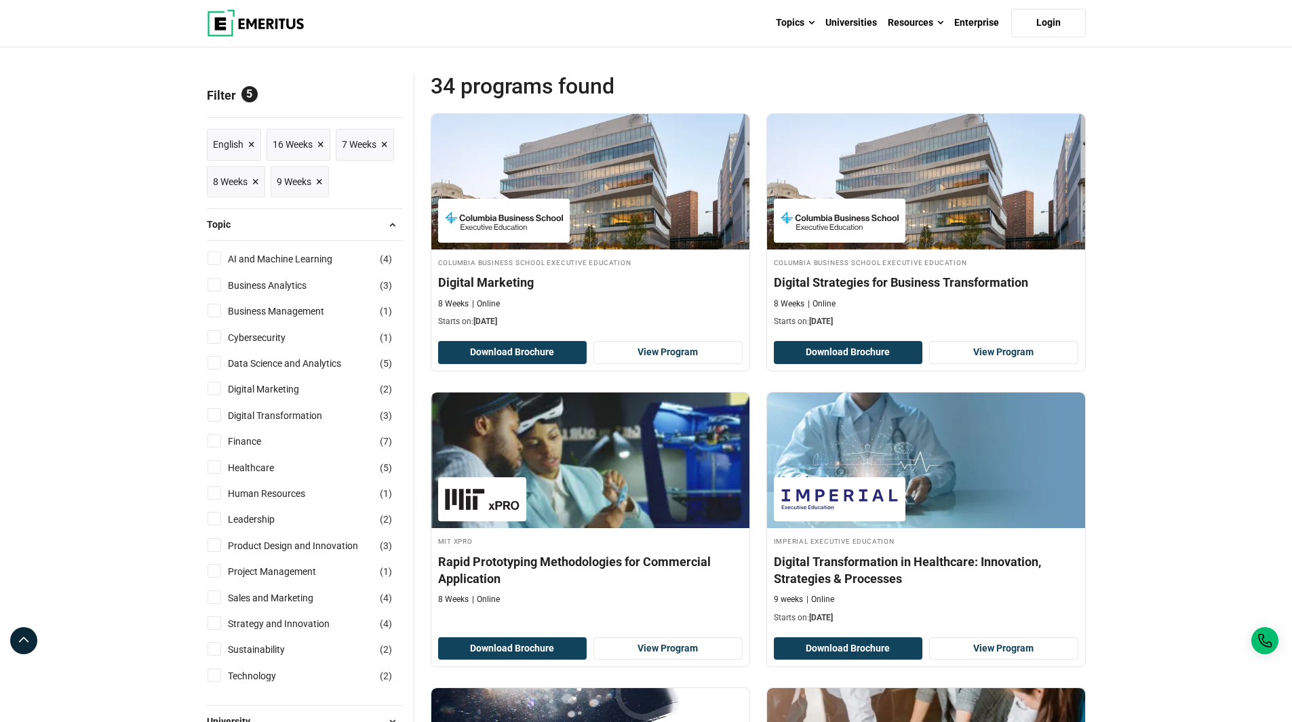
click at [213, 286] on input "Business Analytics ( 3 )" at bounding box center [215, 285] width 14 height 14
checkbox input "true"
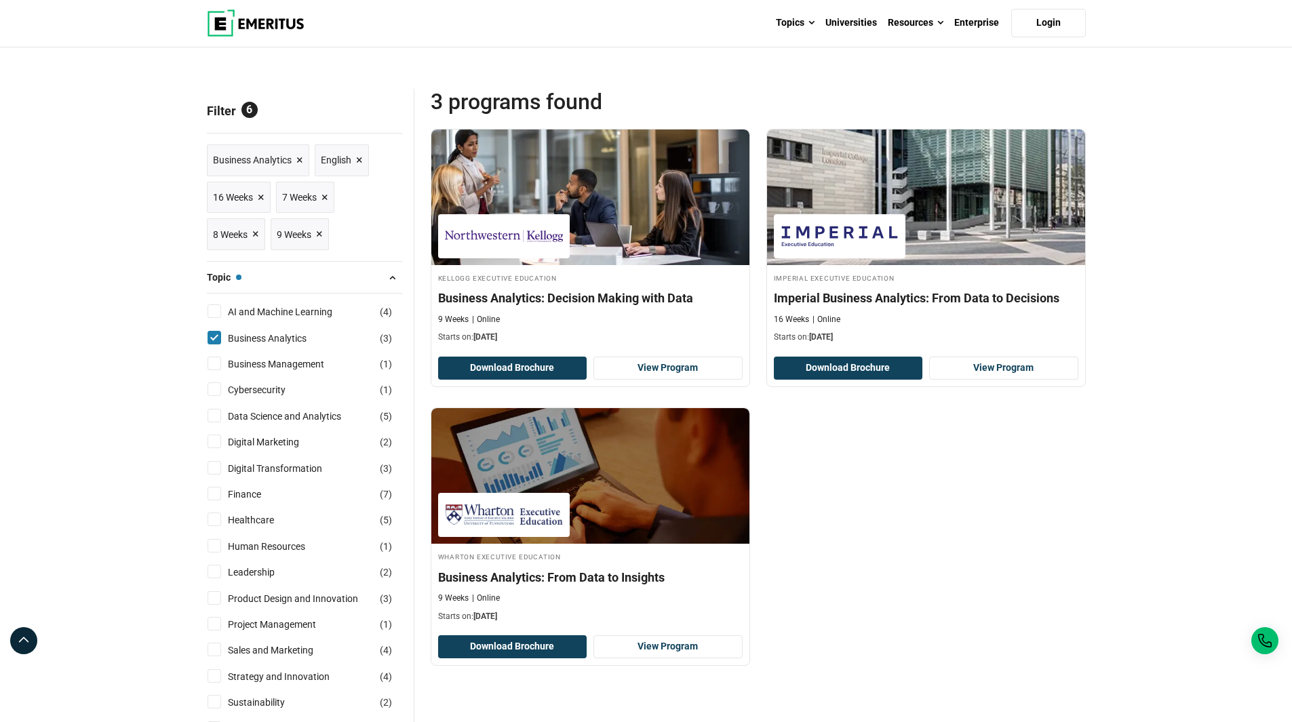
scroll to position [136, 0]
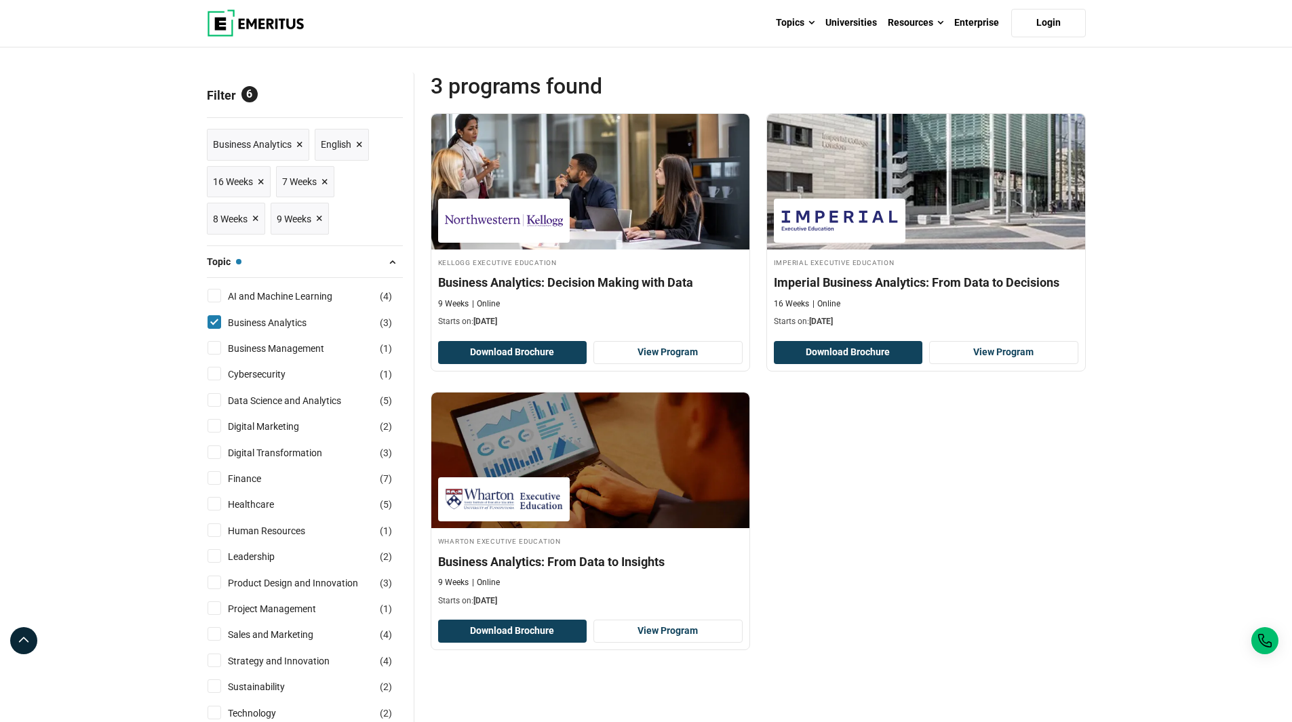
click at [211, 321] on input "Business Analytics ( 3 )" at bounding box center [215, 322] width 14 height 14
checkbox input "false"
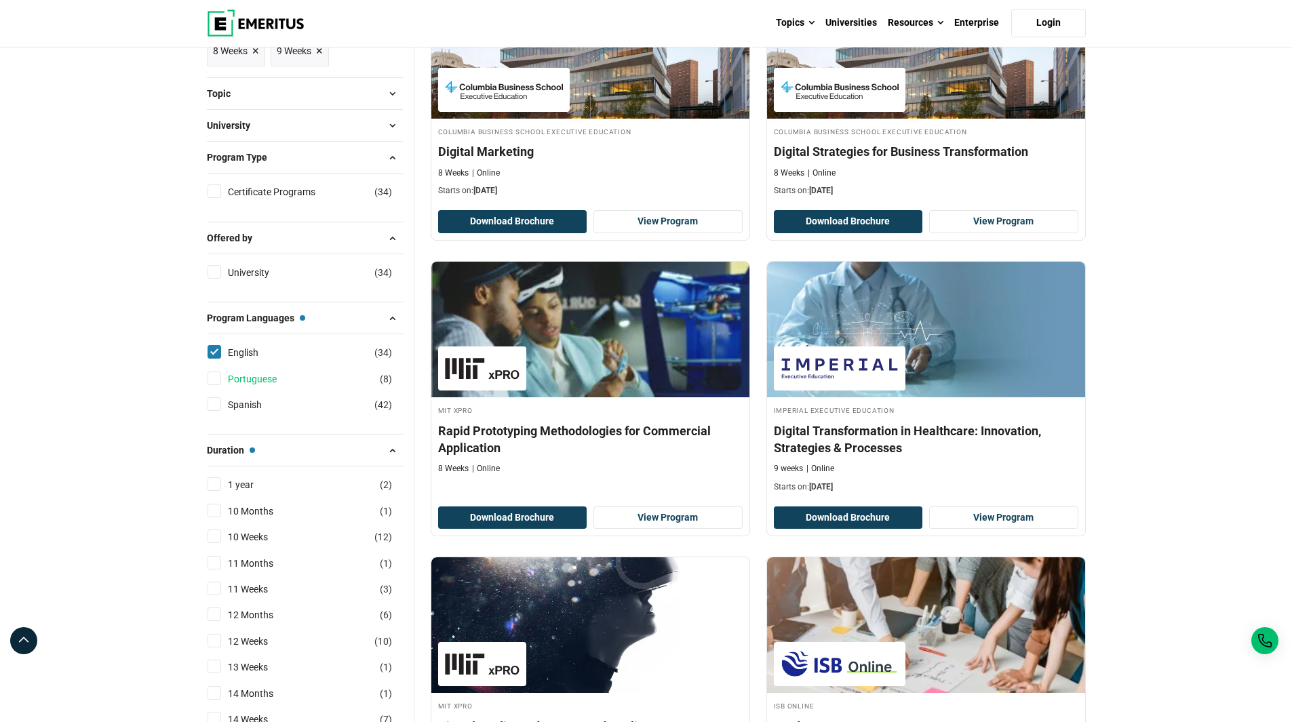
scroll to position [271, 0]
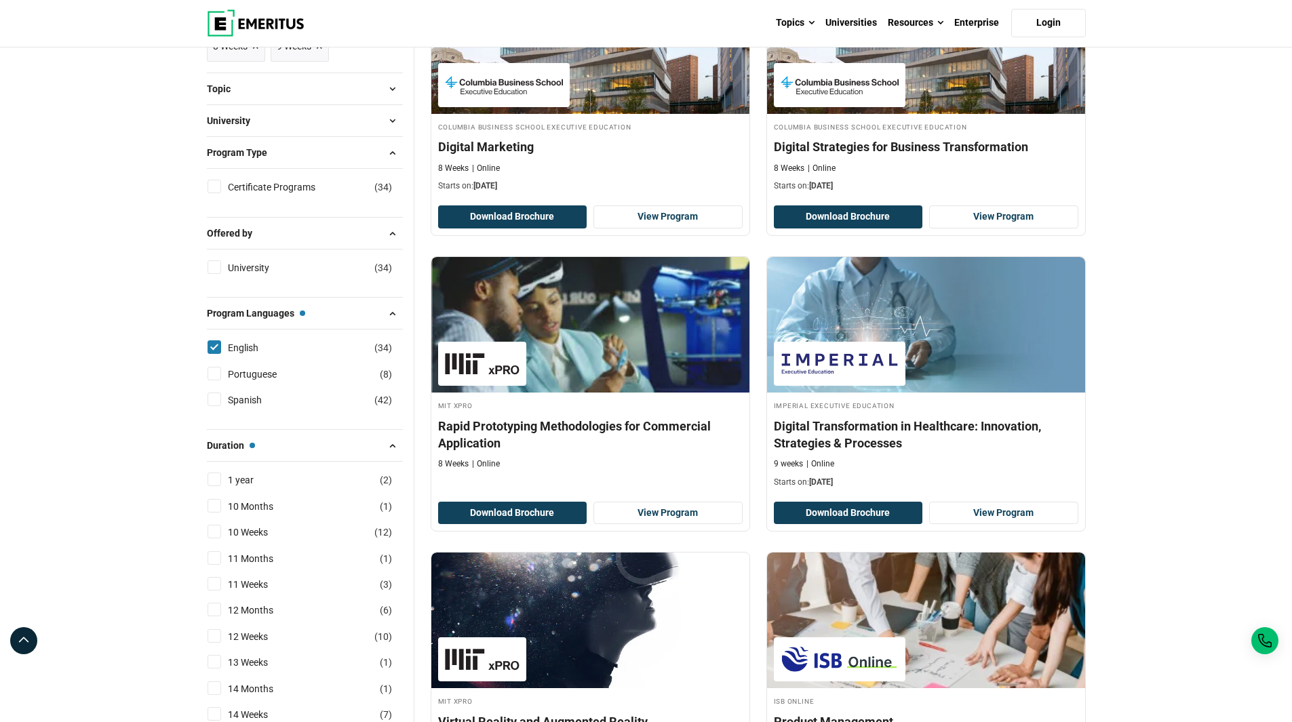
click at [273, 114] on button "University" at bounding box center [305, 121] width 196 height 20
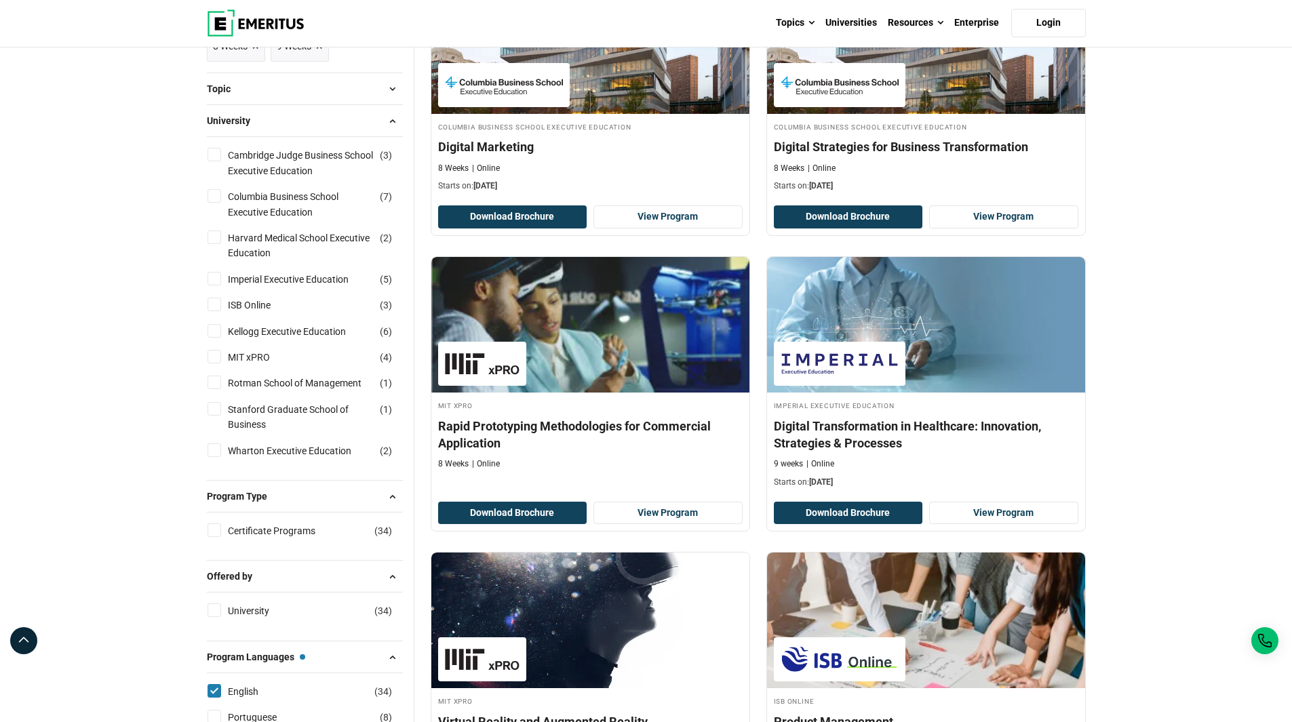
click at [278, 98] on button "Topic" at bounding box center [305, 89] width 196 height 20
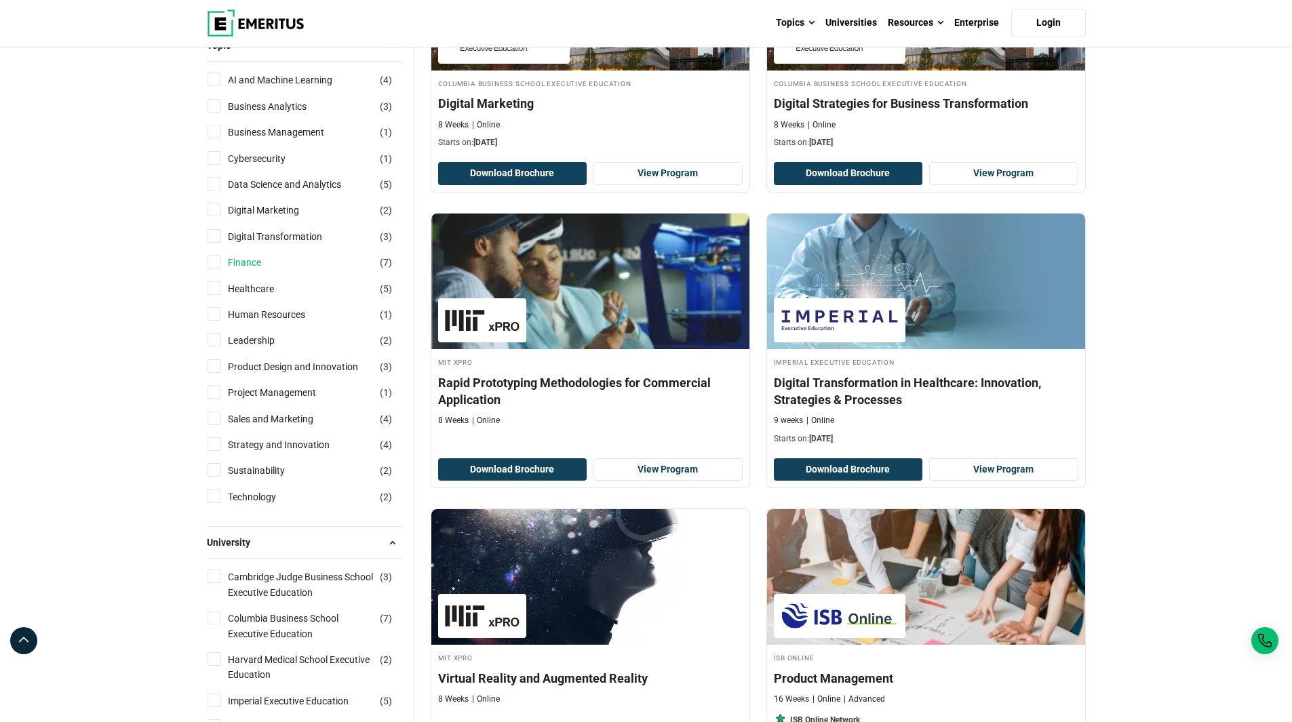
scroll to position [339, 0]
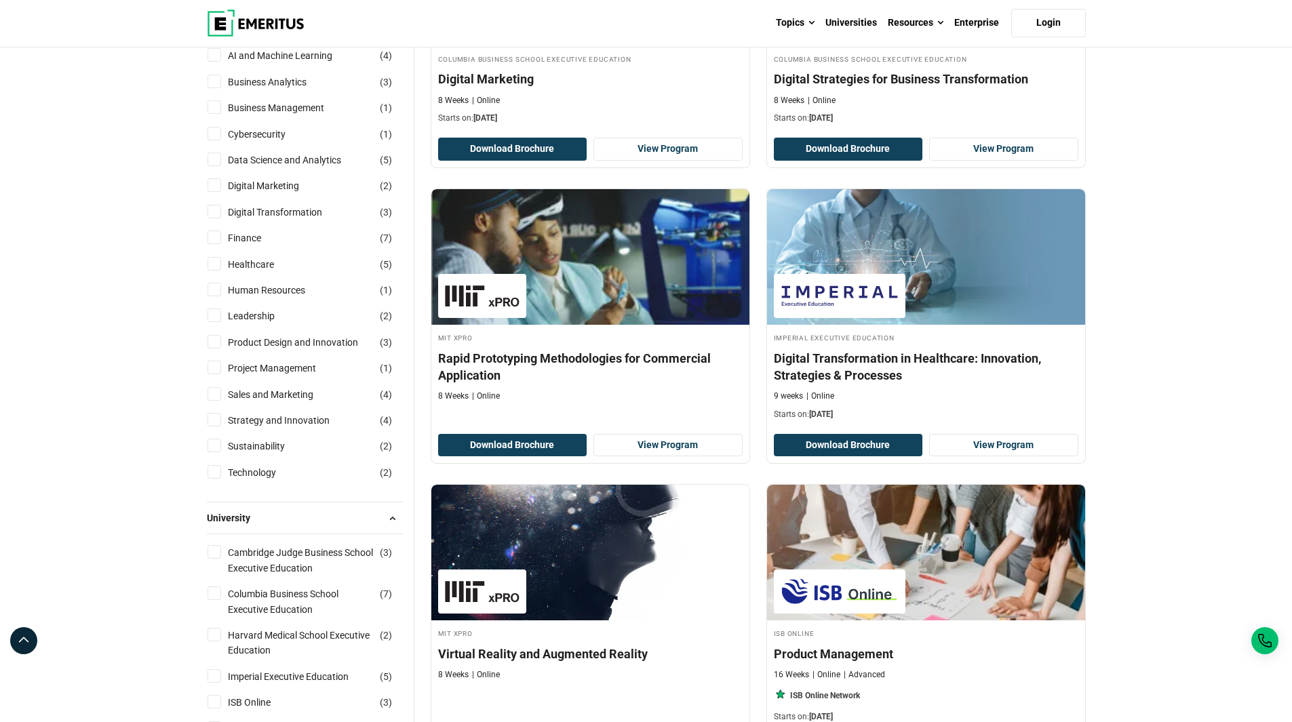
click at [212, 164] on input "Data Science and Analytics ( 5 )" at bounding box center [215, 160] width 14 height 14
checkbox input "true"
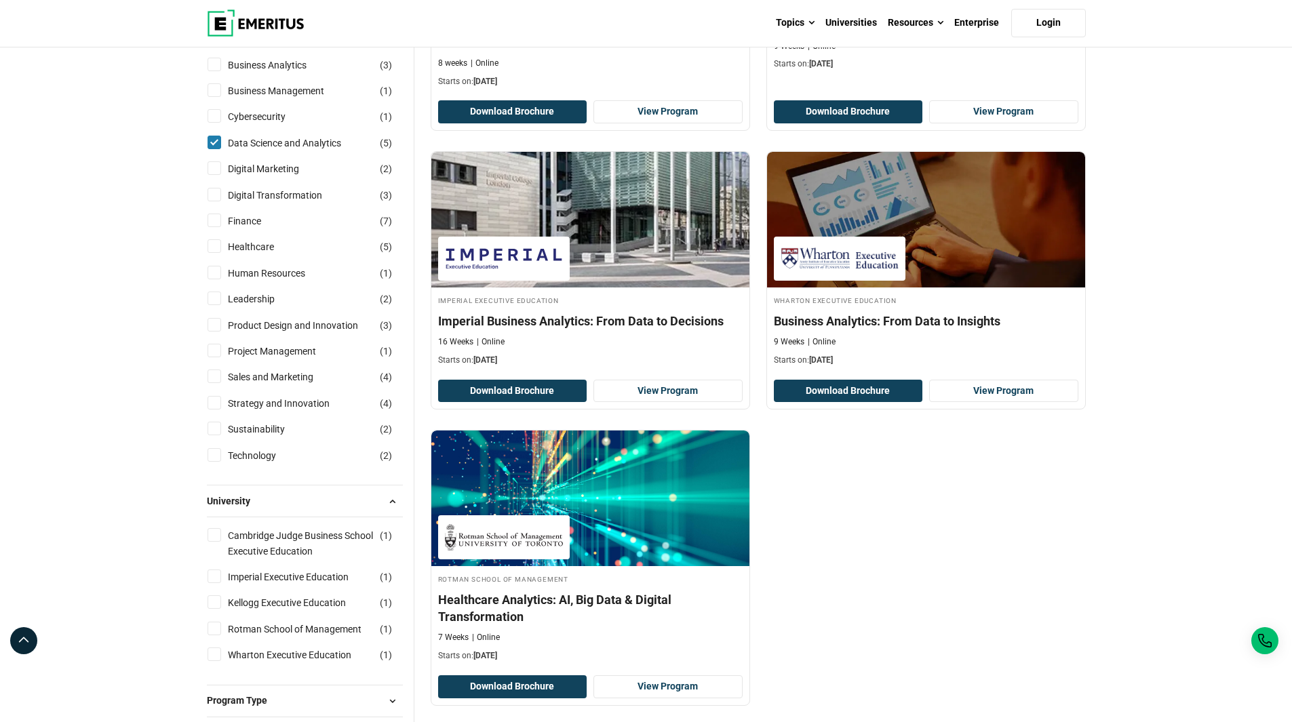
scroll to position [407, 0]
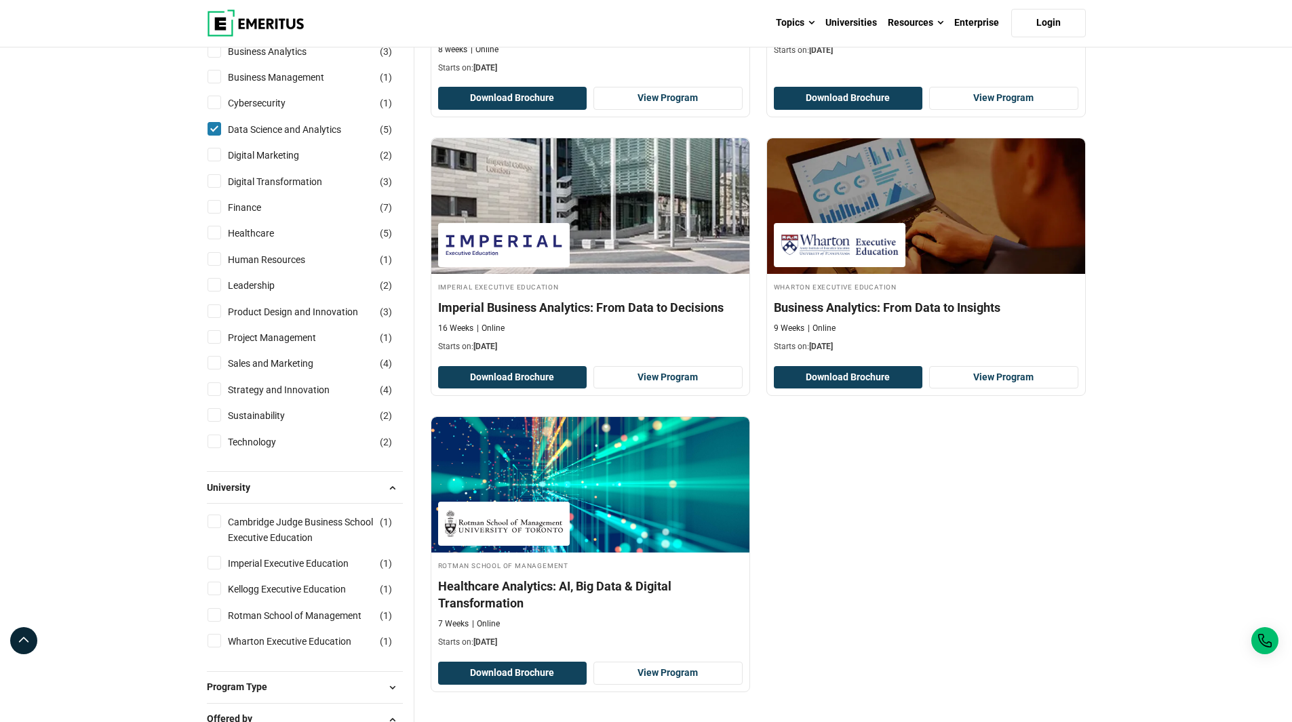
click at [214, 129] on input "Data Science and Analytics ( 5 )" at bounding box center [215, 129] width 14 height 14
checkbox input "false"
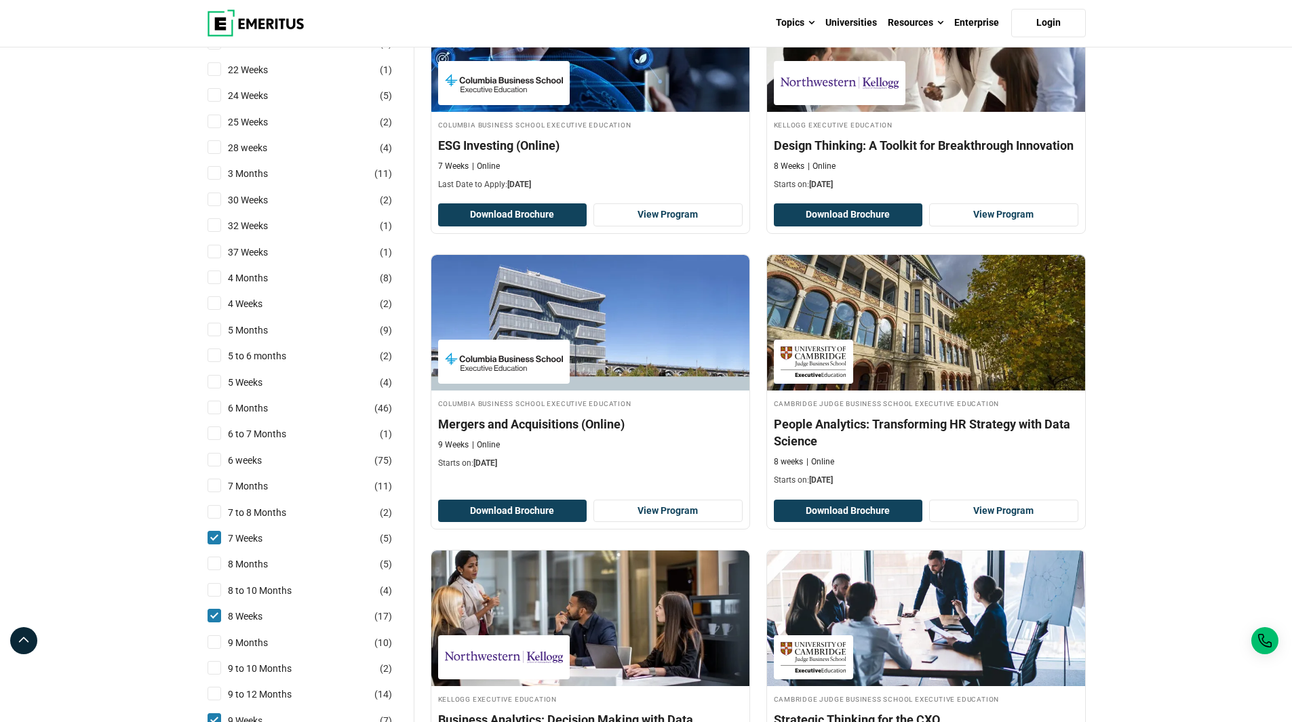
scroll to position [1153, 0]
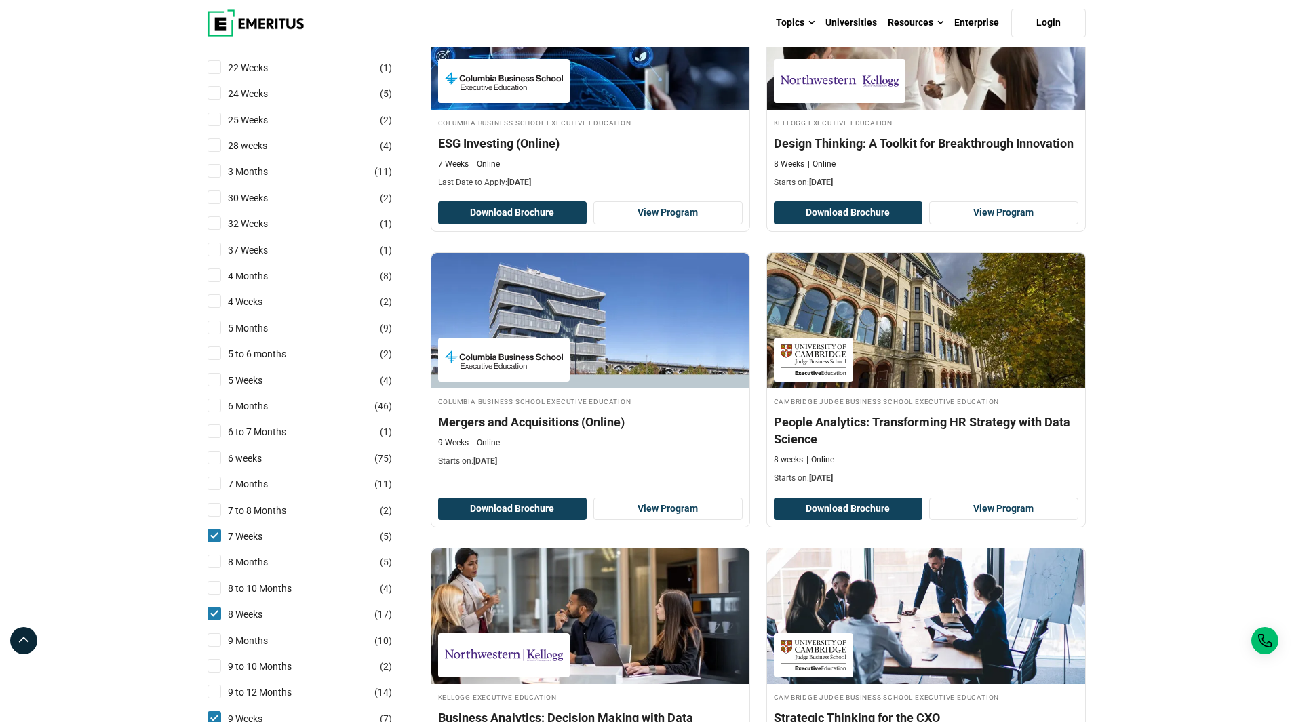
click at [218, 459] on input "6 weeks ( 75 )" at bounding box center [215, 458] width 14 height 14
checkbox input "true"
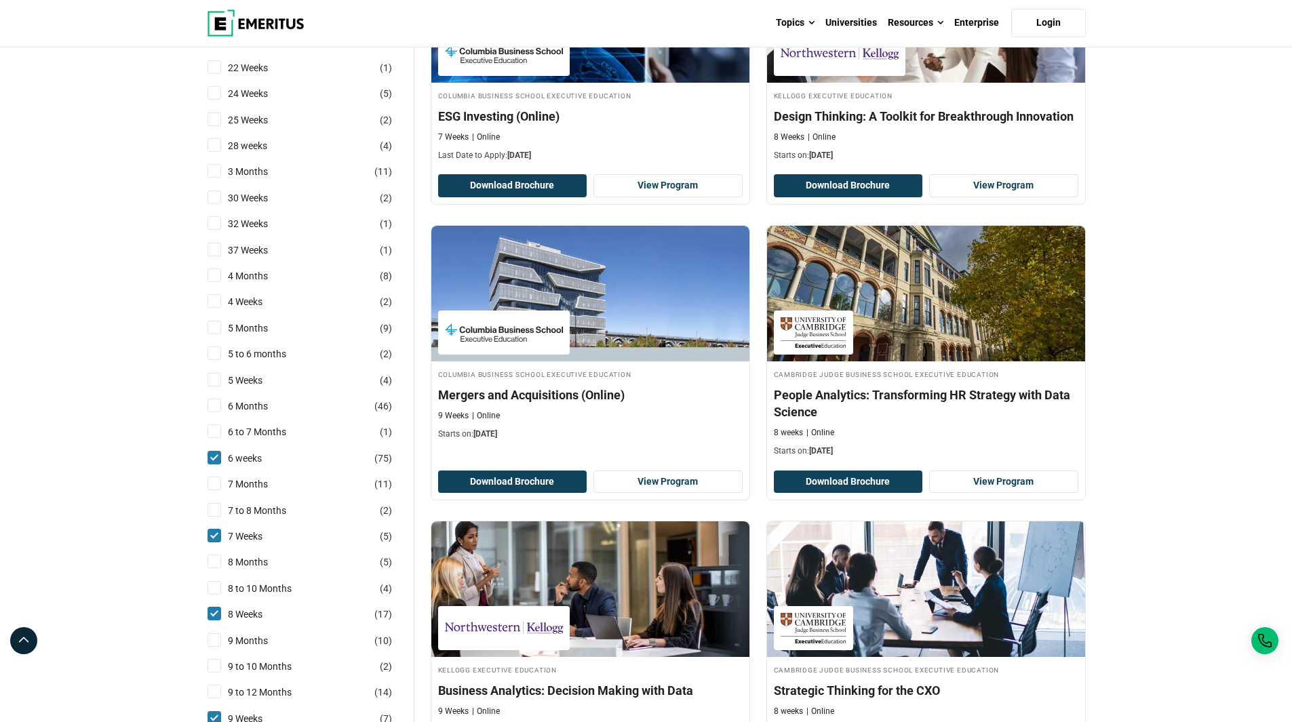
click at [218, 378] on input "5 Weeks ( 4 )" at bounding box center [215, 380] width 14 height 14
checkbox input "true"
click at [214, 301] on input "4 Weeks ( 2 )" at bounding box center [215, 301] width 14 height 14
checkbox input "true"
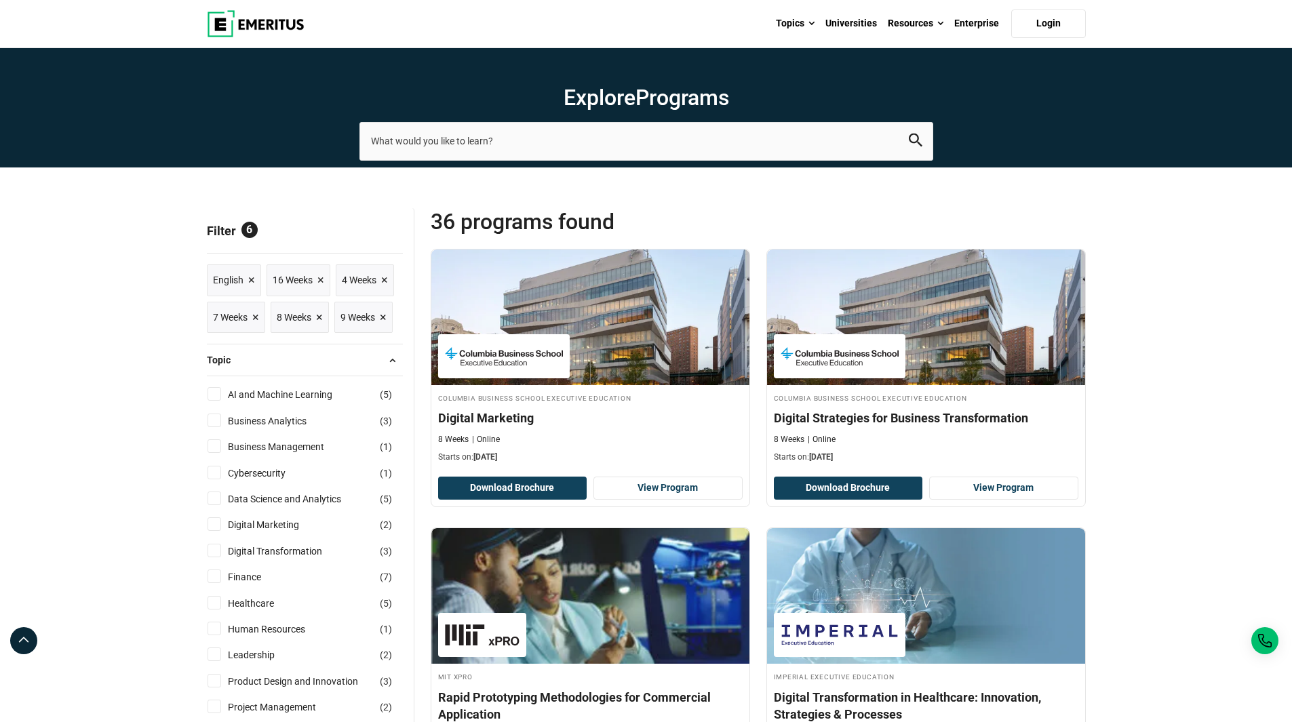
scroll to position [271, 0]
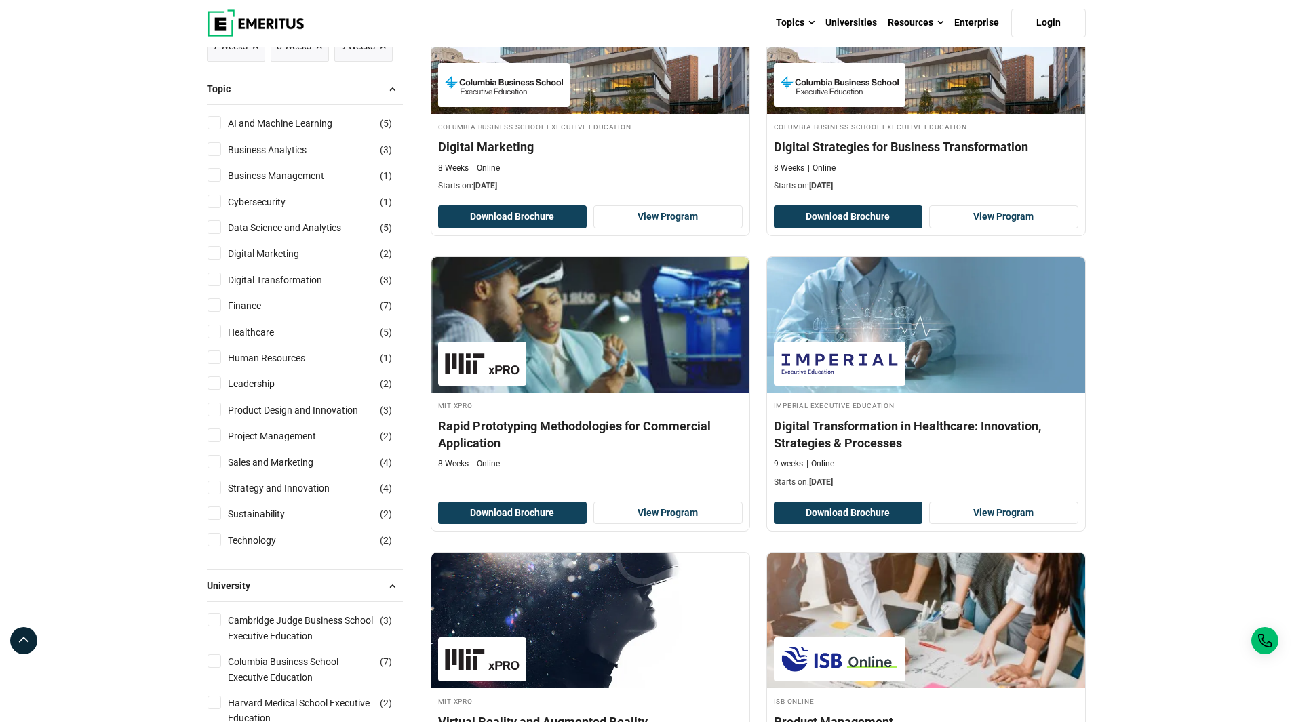
click at [219, 230] on input "Data Science and Analytics ( 5 )" at bounding box center [215, 227] width 14 height 14
checkbox input "true"
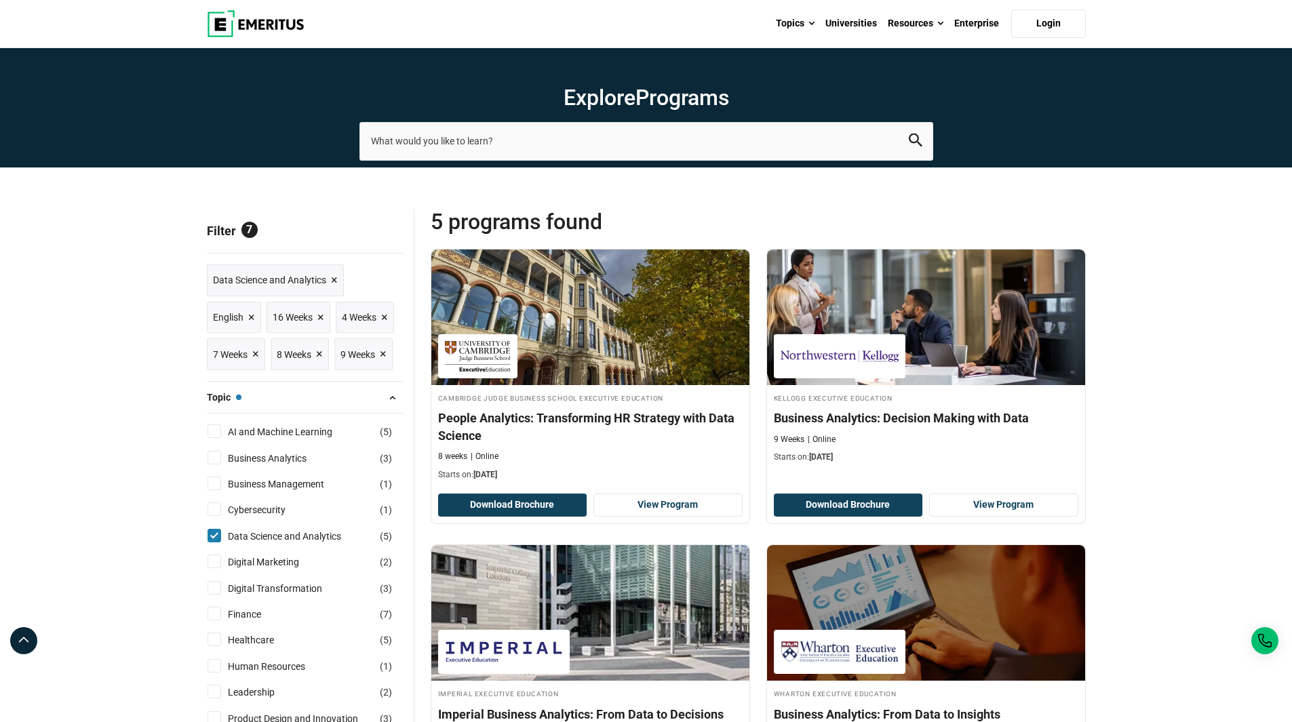
scroll to position [271, 0]
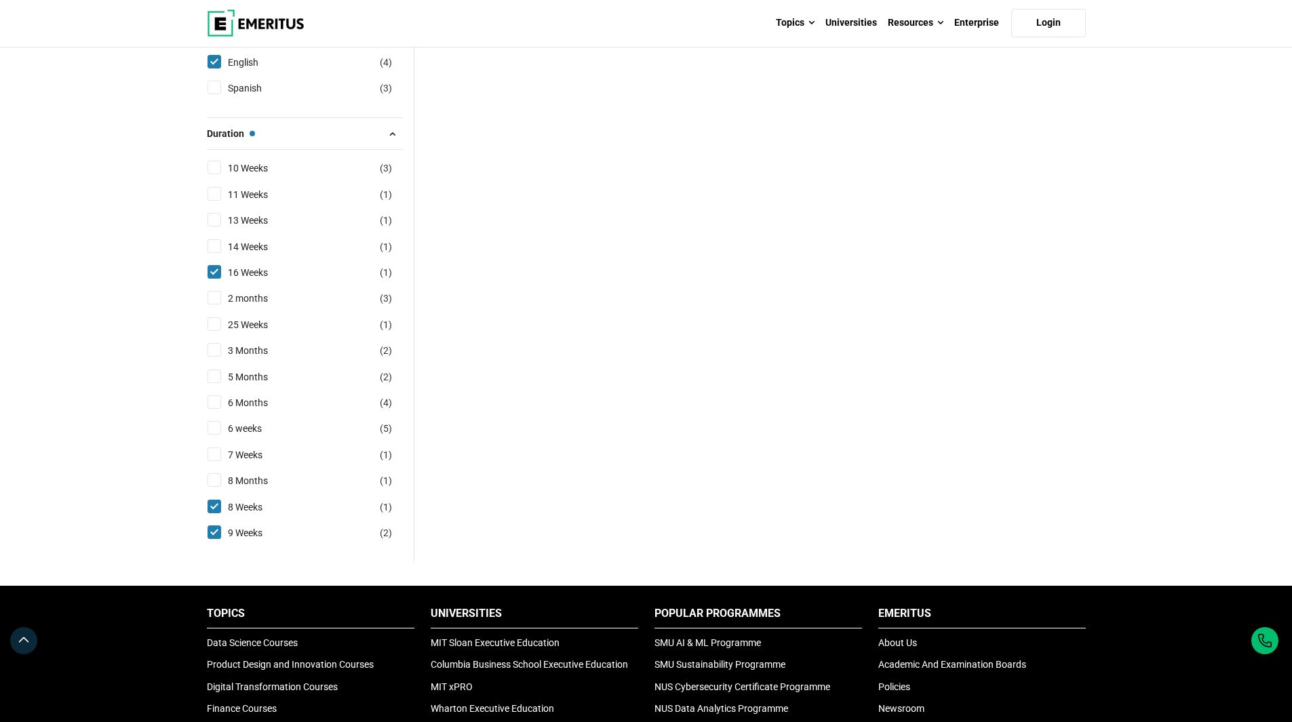
scroll to position [1221, 0]
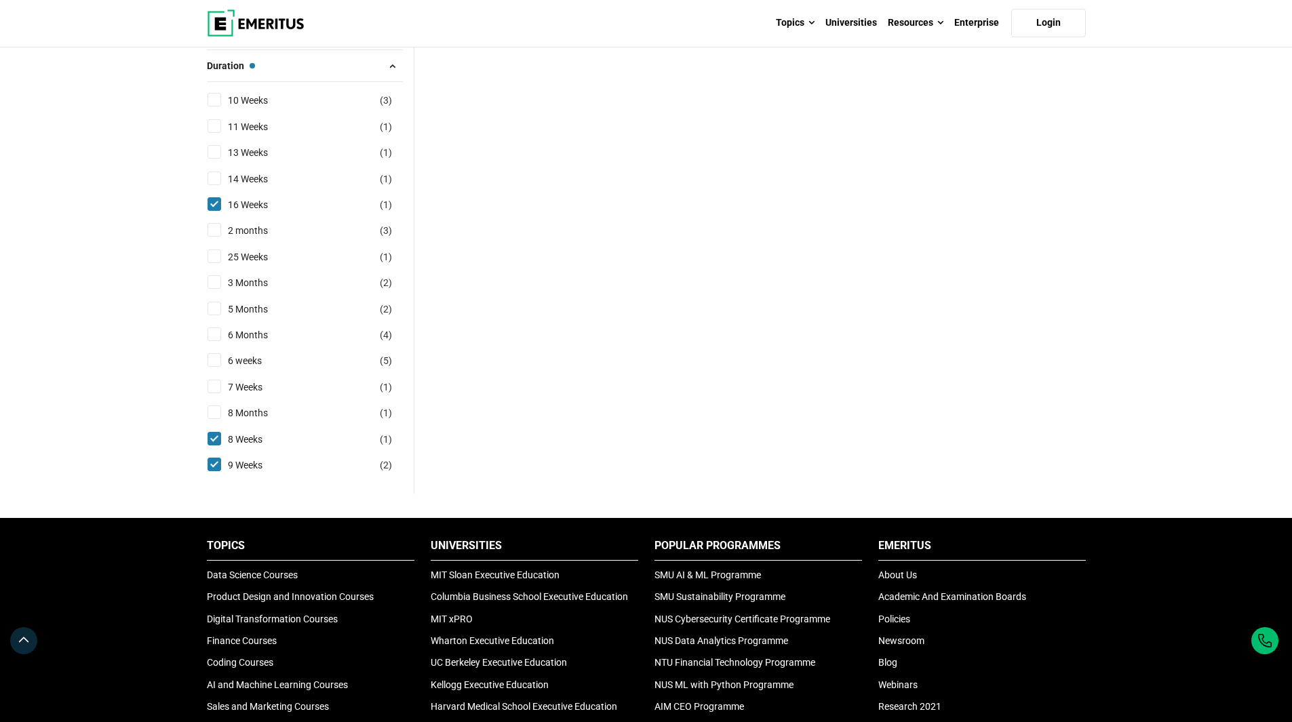
click at [212, 390] on input "7 Weeks ( 1 )" at bounding box center [215, 387] width 14 height 14
checkbox input "true"
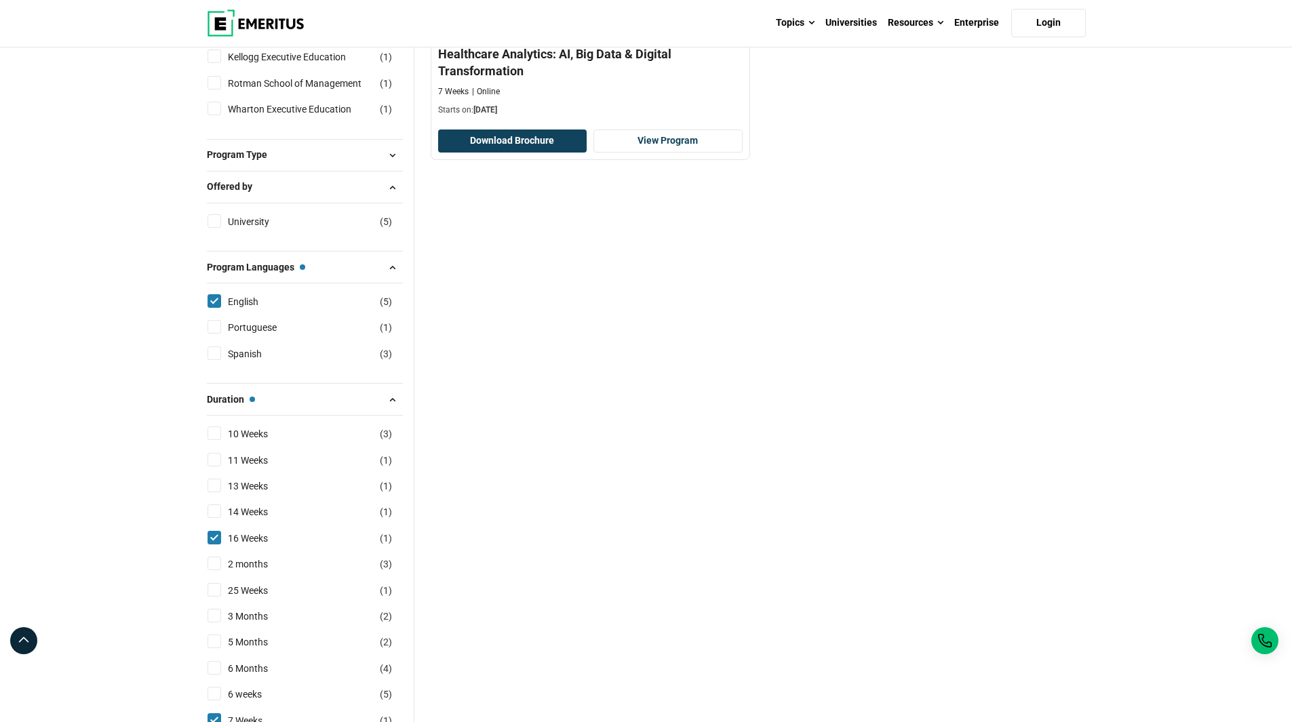
scroll to position [1085, 0]
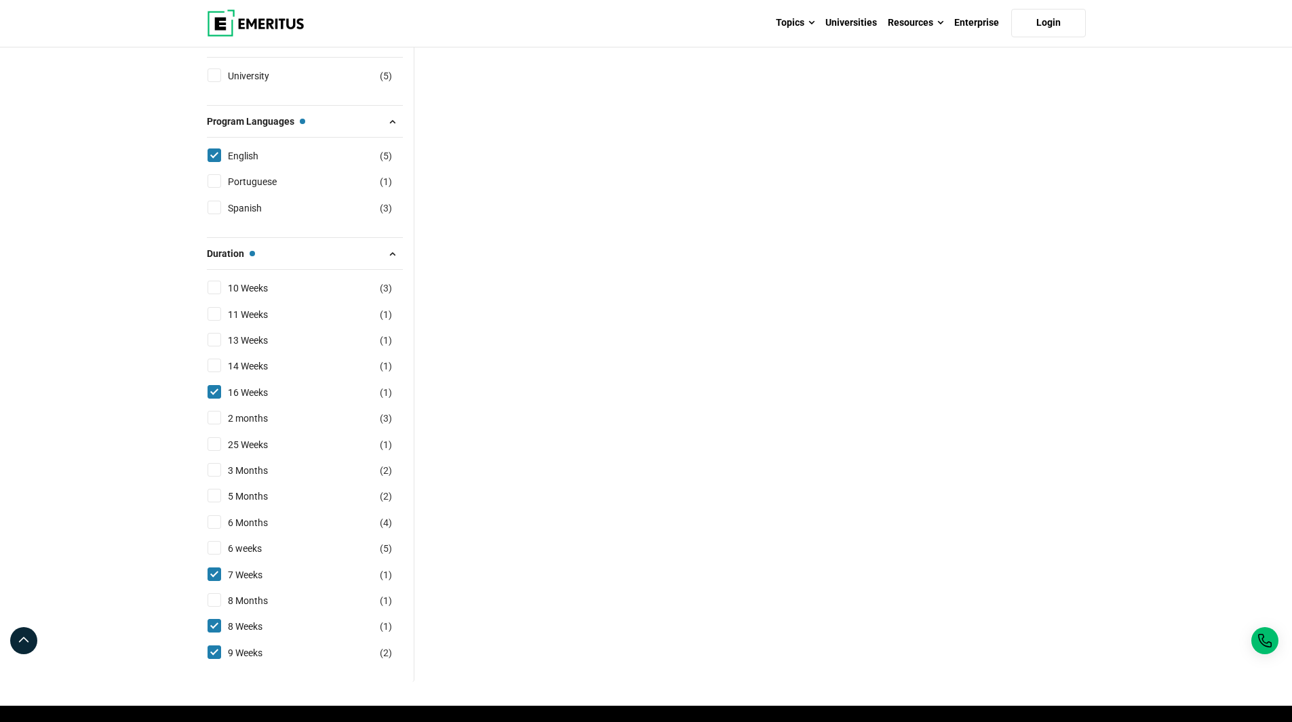
click at [214, 544] on input "6 weeks ( 5 )" at bounding box center [215, 548] width 14 height 14
checkbox input "true"
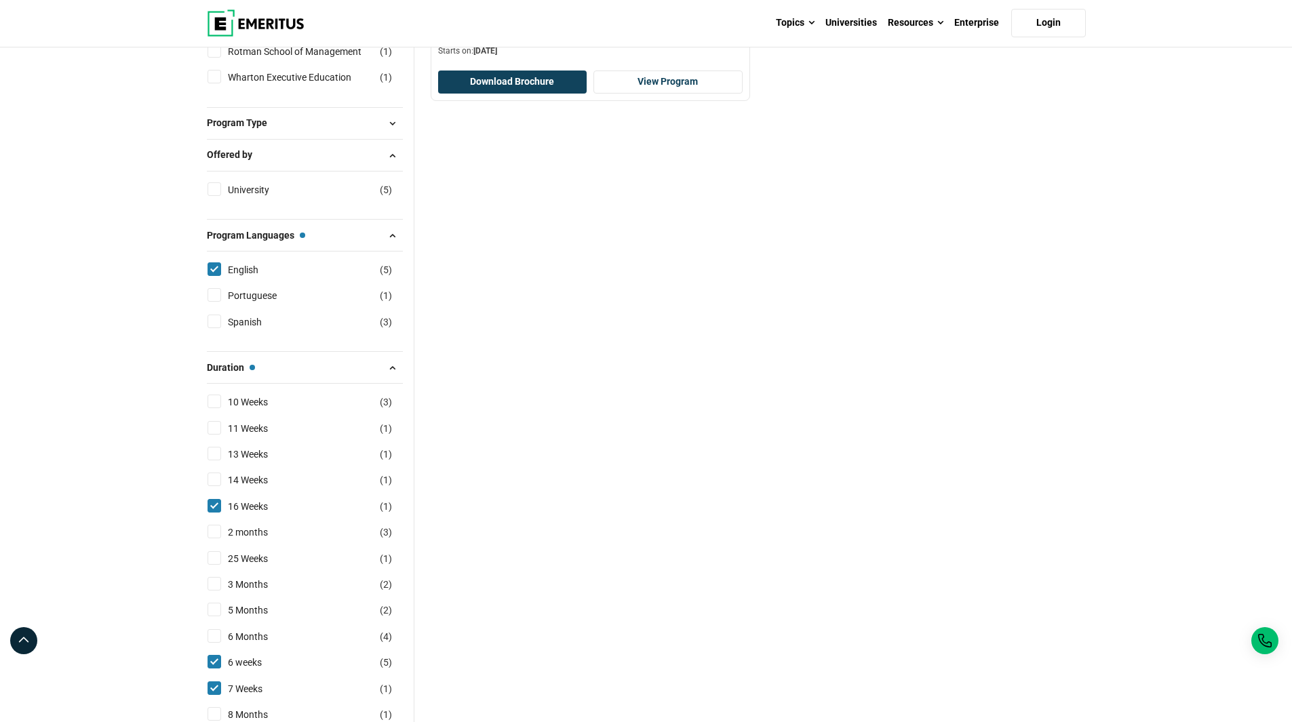
scroll to position [686, 0]
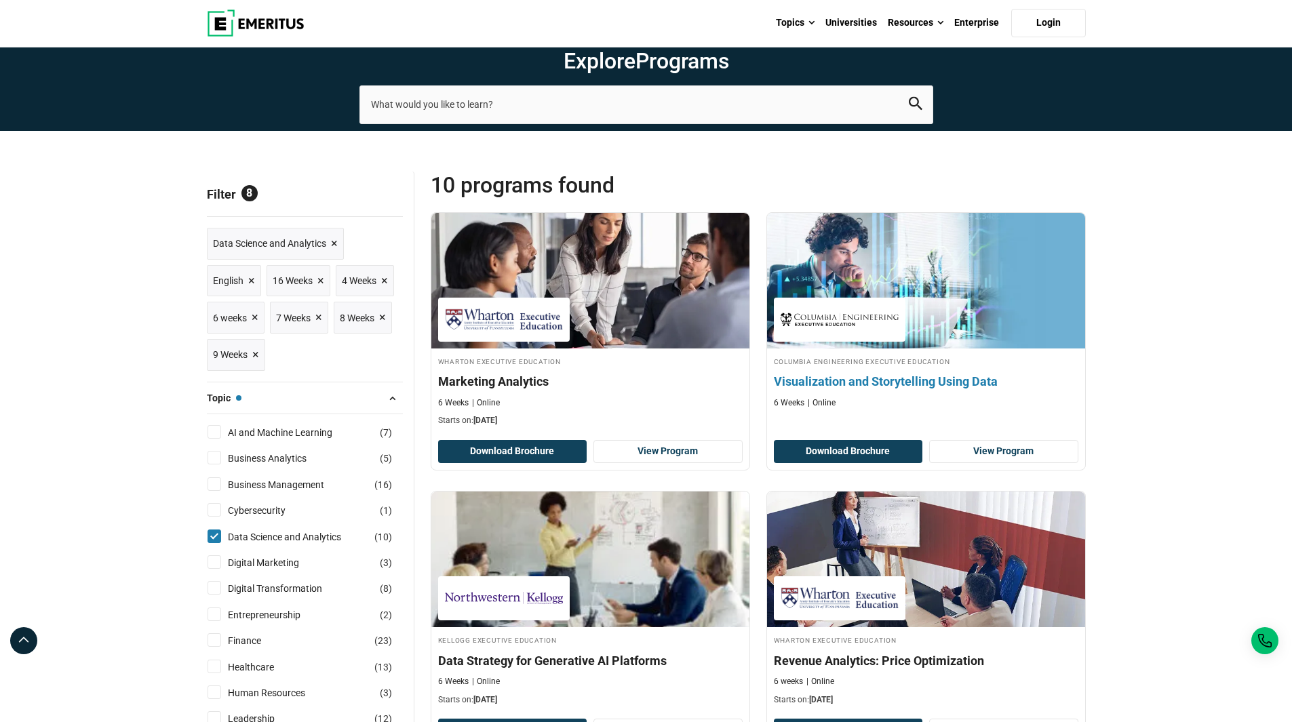
scroll to position [68, 0]
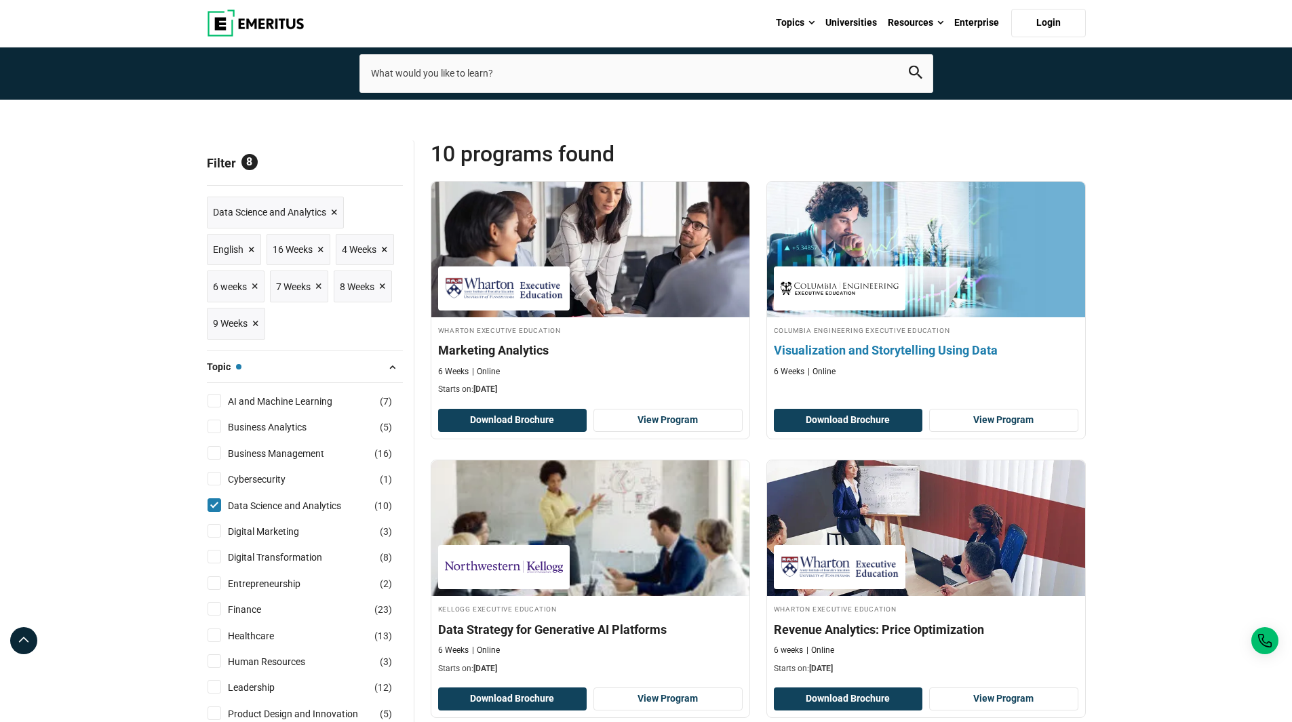
click at [882, 347] on h4 "Visualization and Storytelling Using Data" at bounding box center [926, 350] width 305 height 17
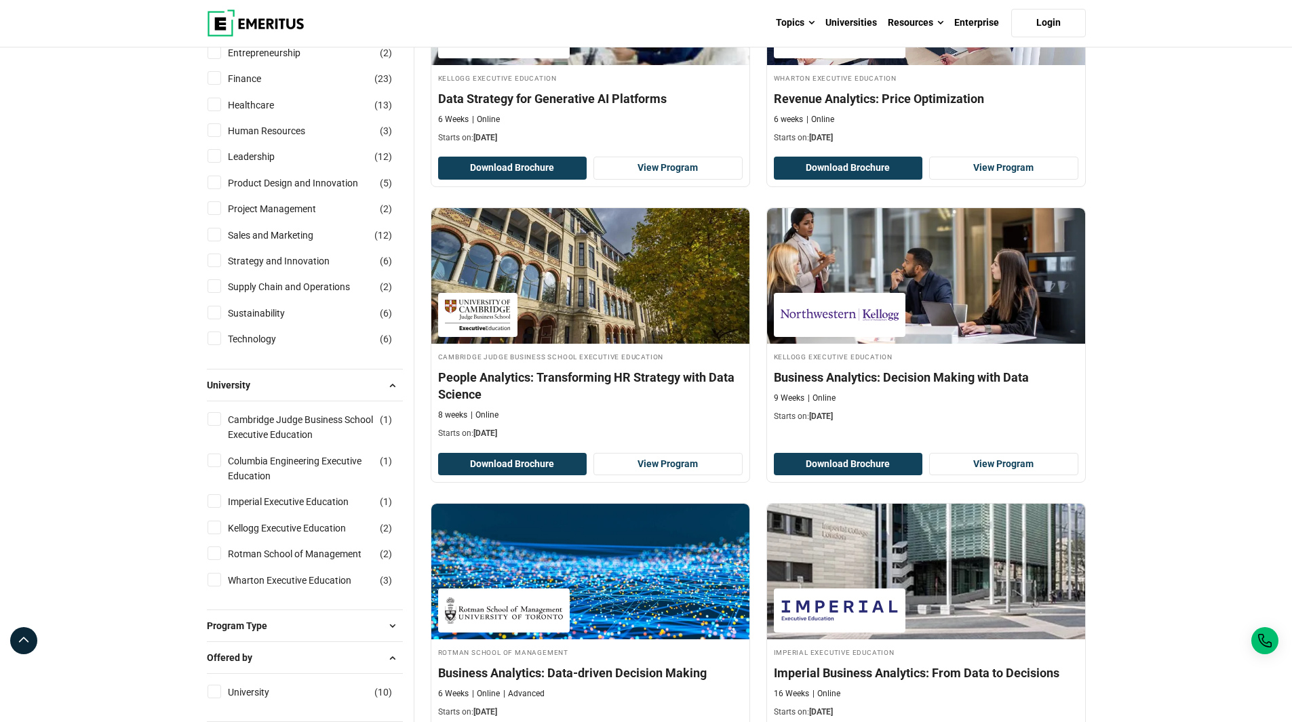
scroll to position [610, 0]
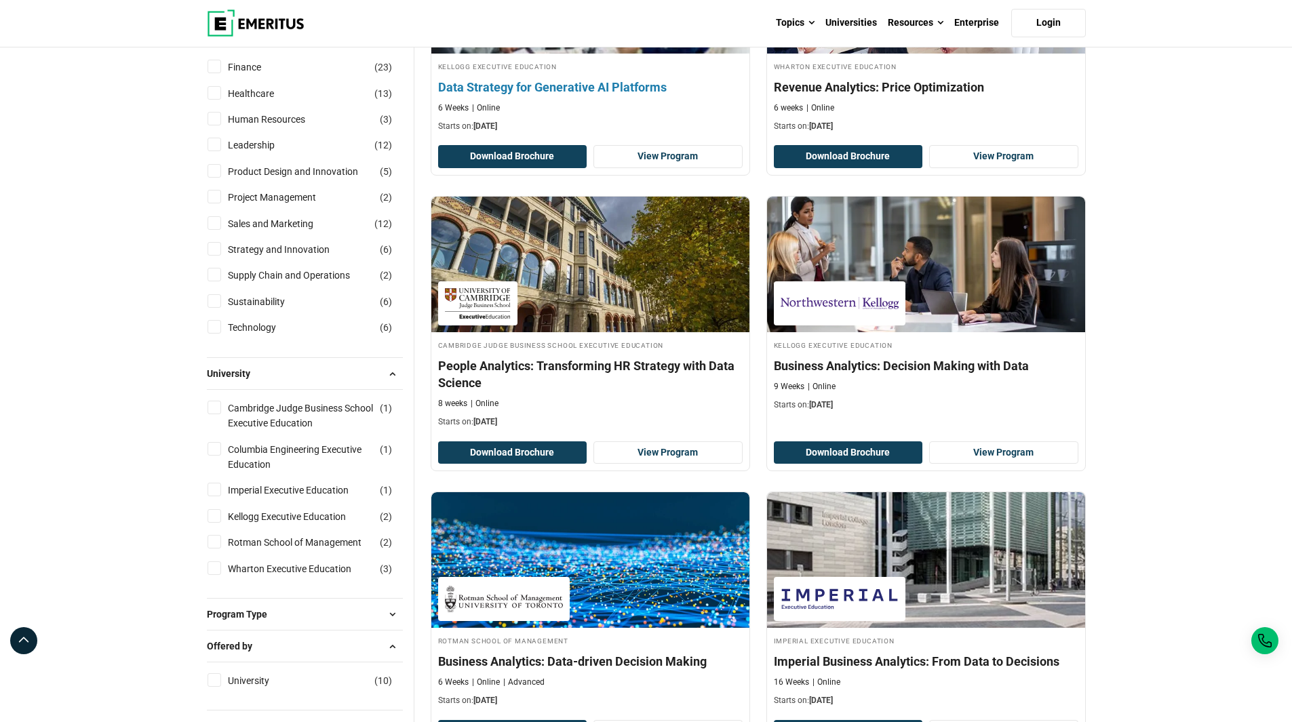
drag, startPoint x: 577, startPoint y: 88, endPoint x: 586, endPoint y: 95, distance: 11.7
click at [586, 95] on h4 "Data Strategy for Generative AI Platforms" at bounding box center [590, 87] width 305 height 17
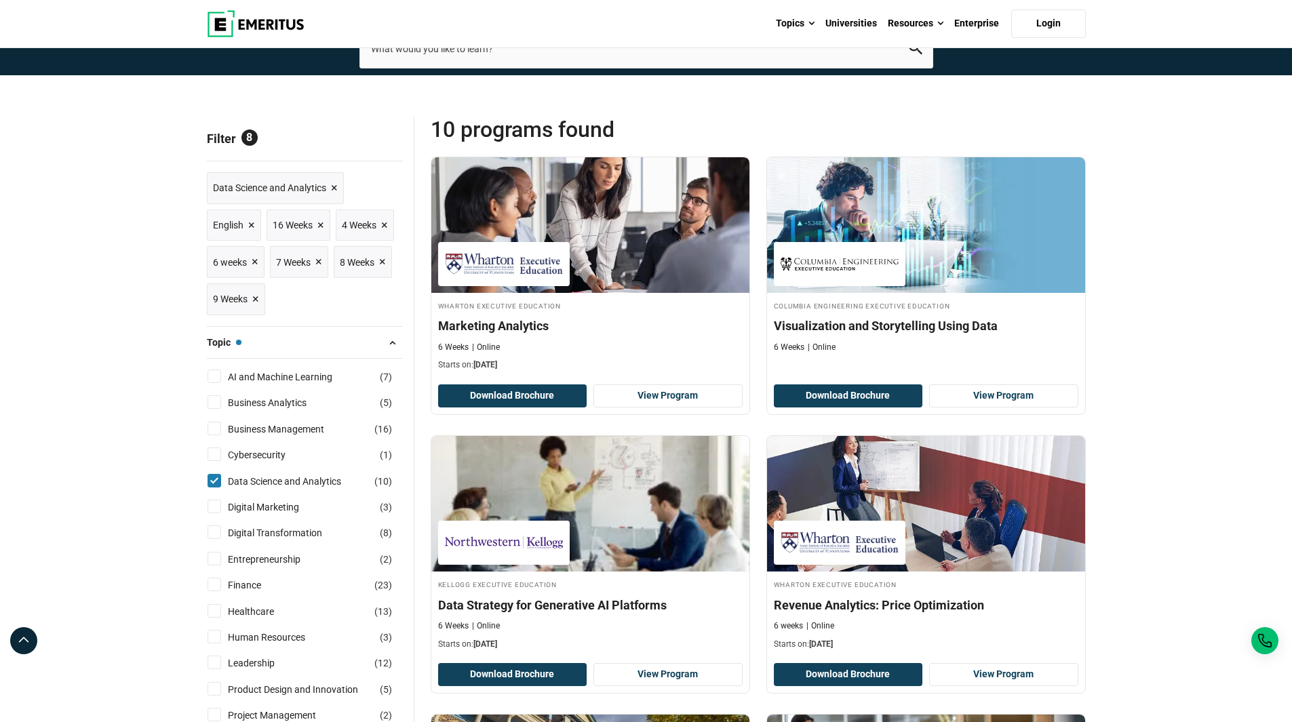
scroll to position [0, 0]
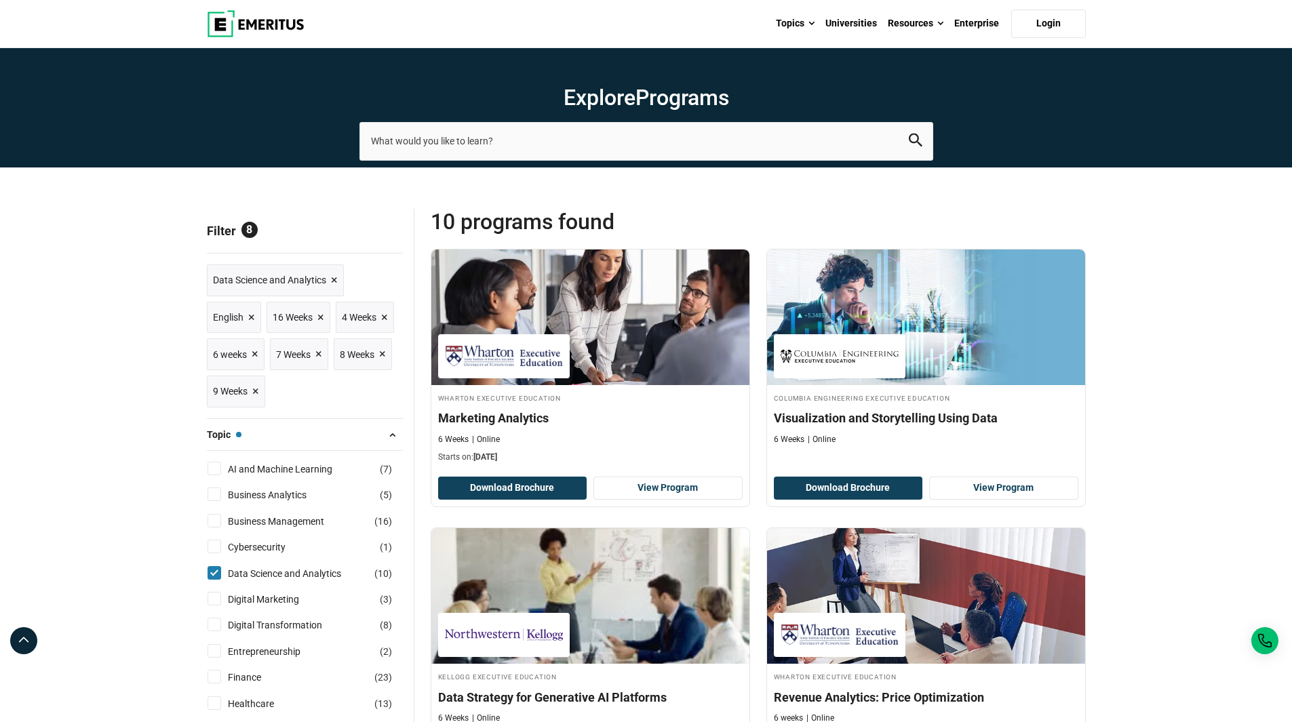
click at [376, 233] on span "Reset all" at bounding box center [382, 233] width 42 height 18
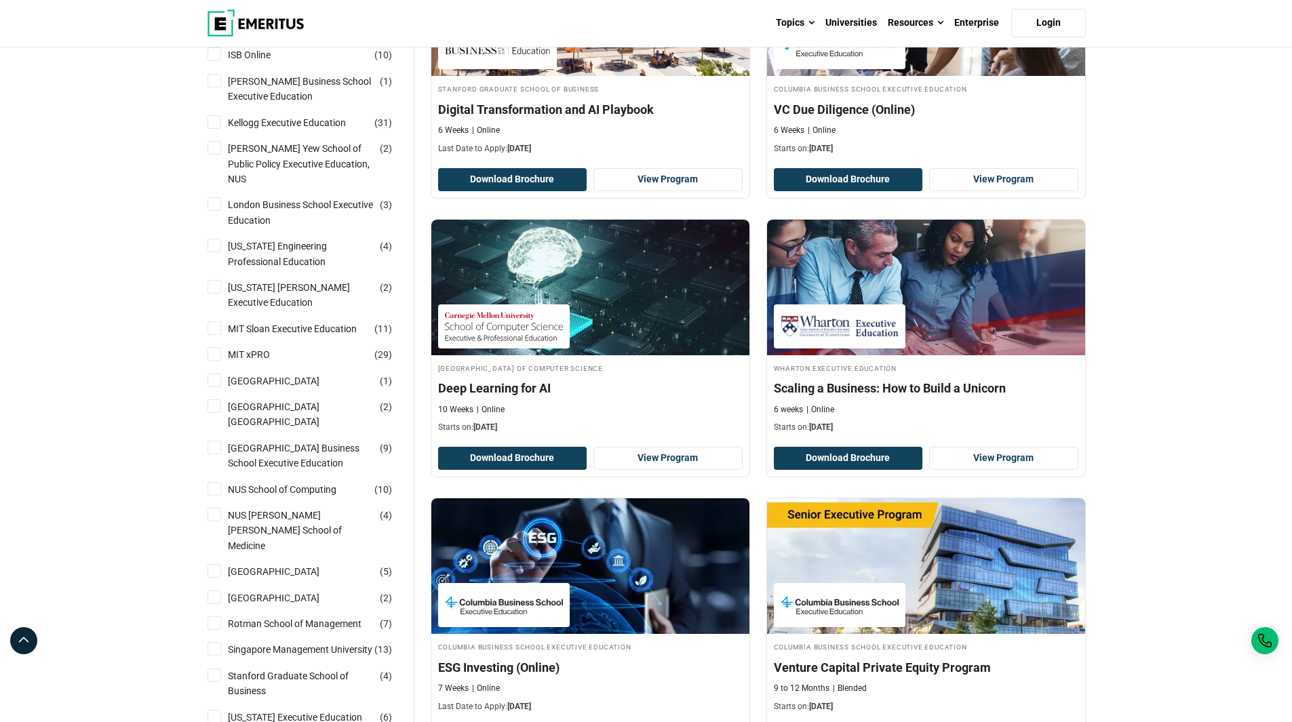
scroll to position [1831, 0]
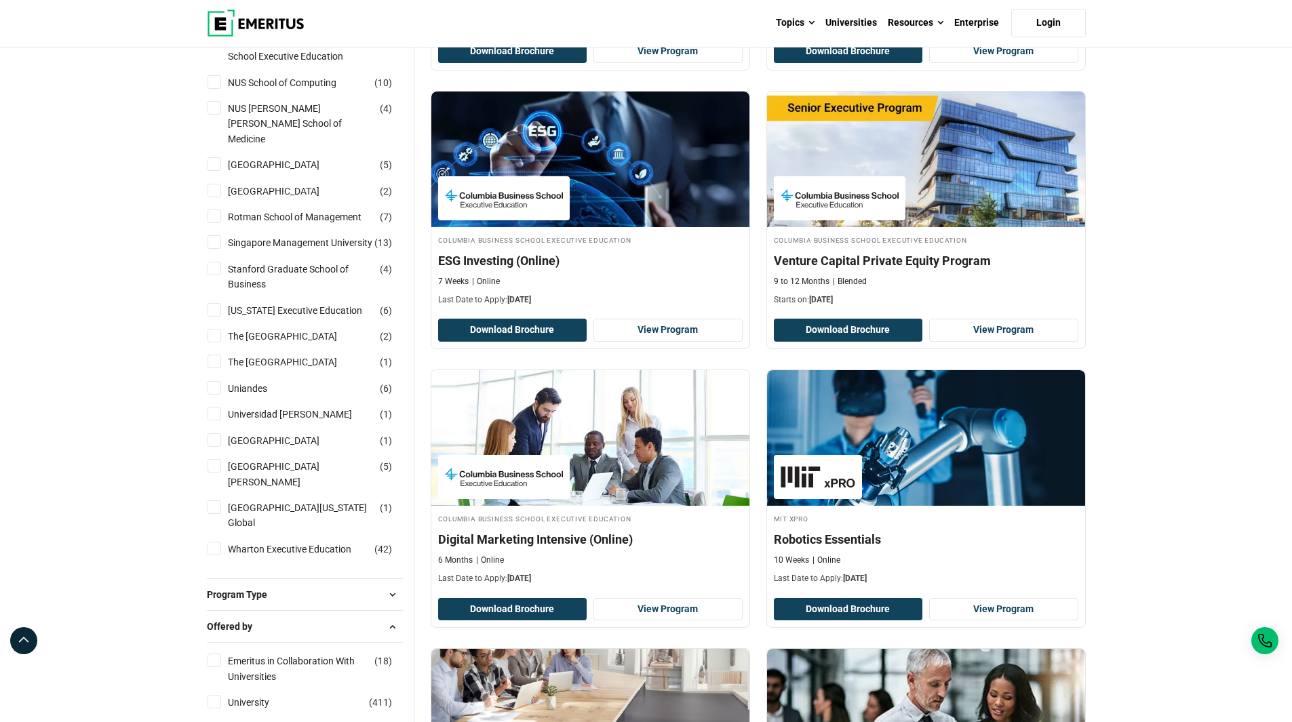
click at [224, 557] on label "Wharton Executive Education ( 42 )" at bounding box center [301, 549] width 158 height 15
click at [221, 556] on input "Wharton Executive Education ( 42 )" at bounding box center [215, 549] width 14 height 14
checkbox input "true"
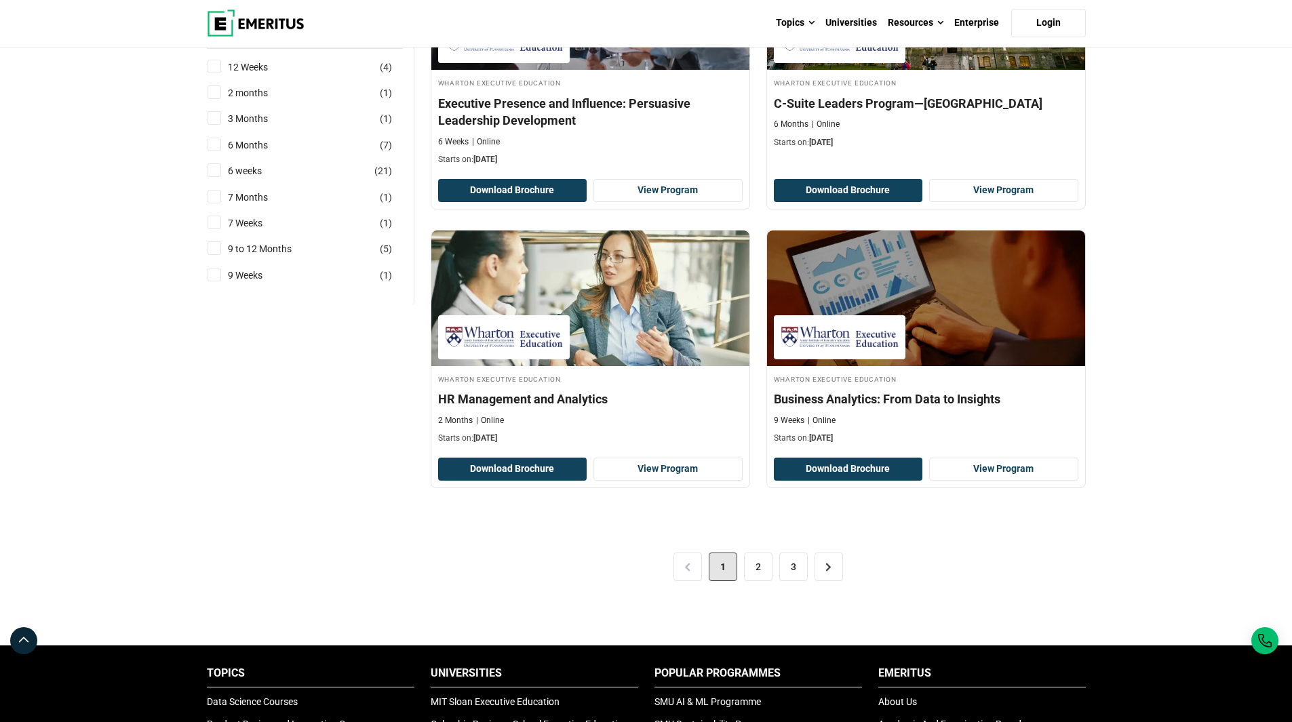
scroll to position [2577, 0]
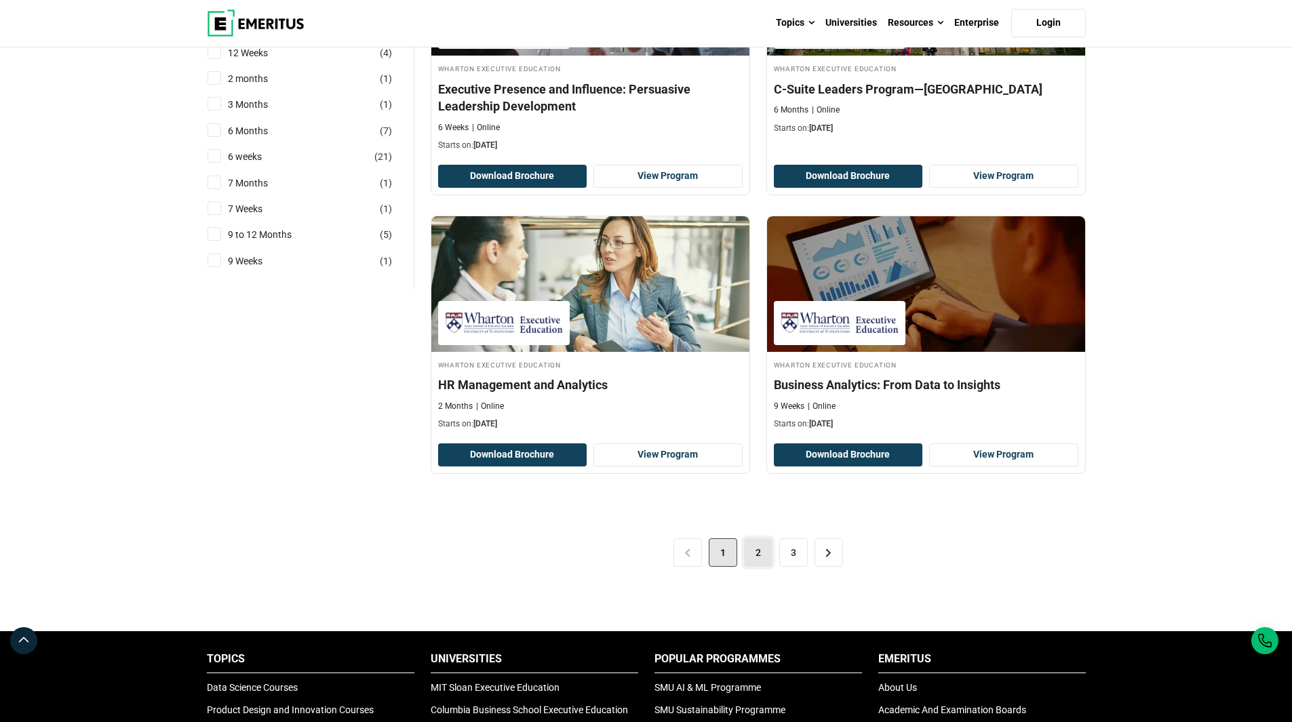
click at [761, 555] on link "2" at bounding box center [758, 553] width 28 height 28
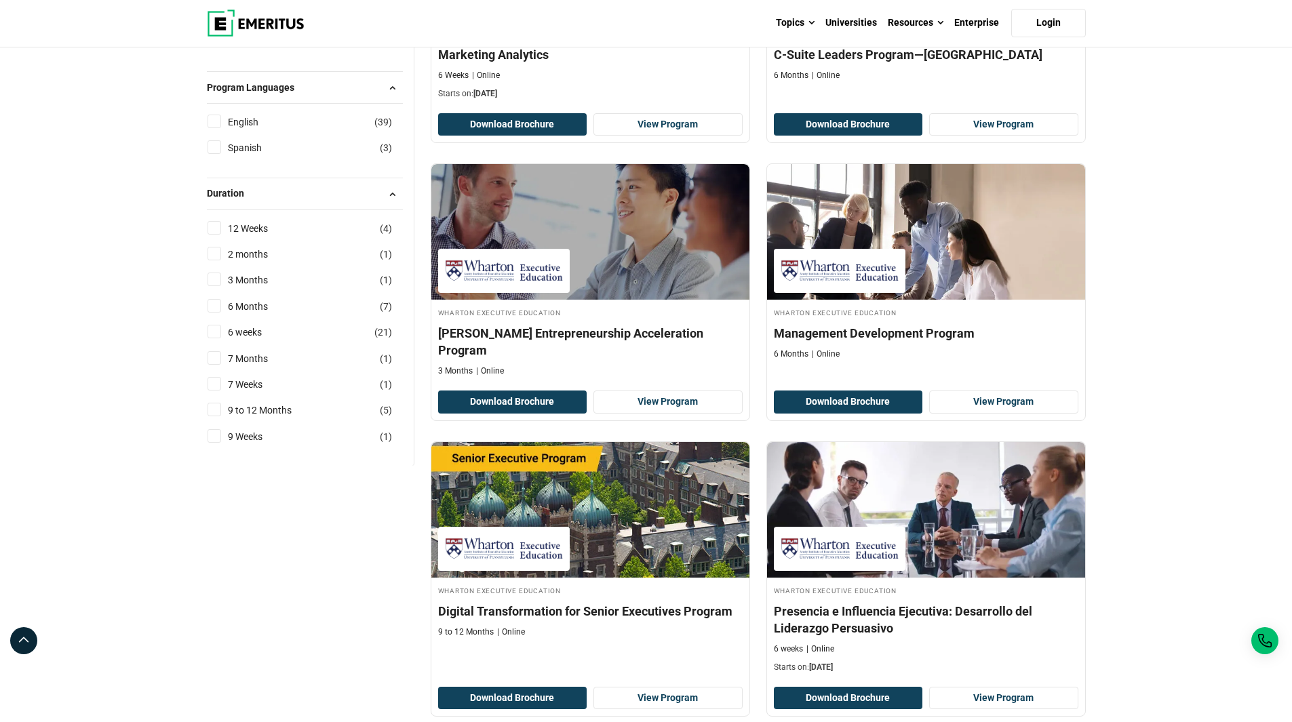
scroll to position [2577, 0]
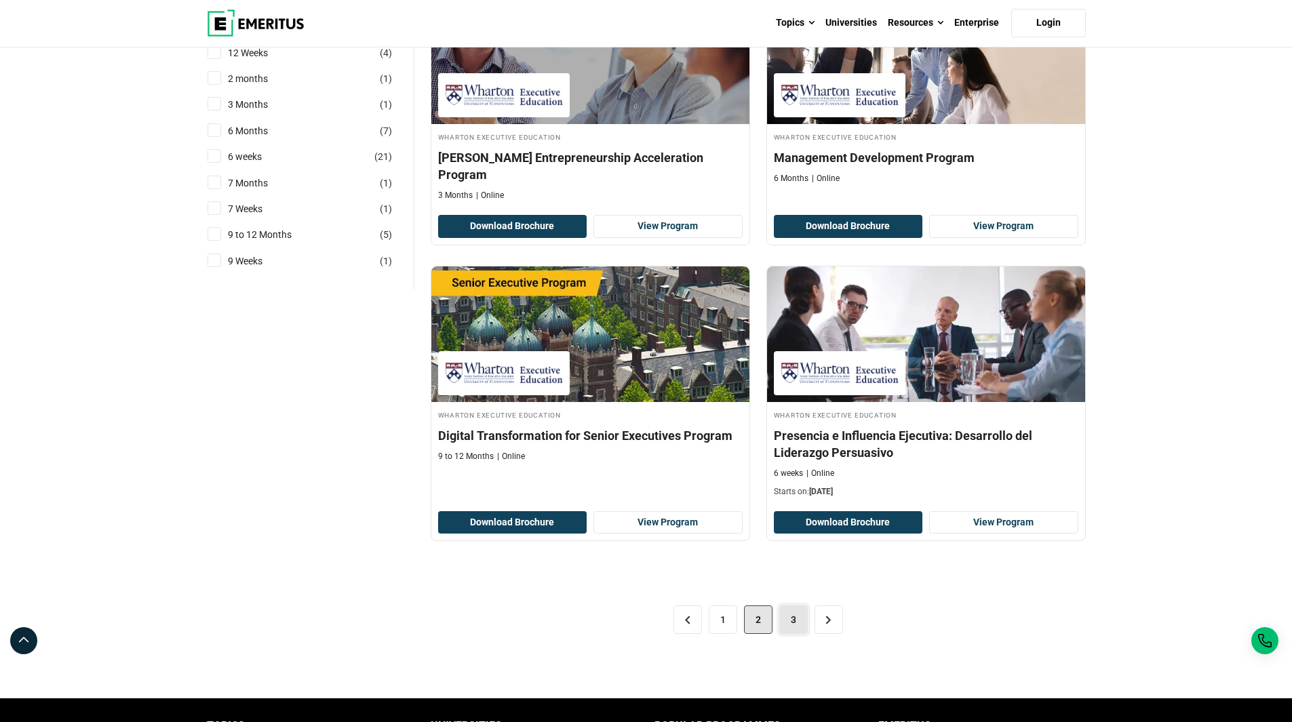
click at [787, 606] on link "3" at bounding box center [793, 620] width 28 height 28
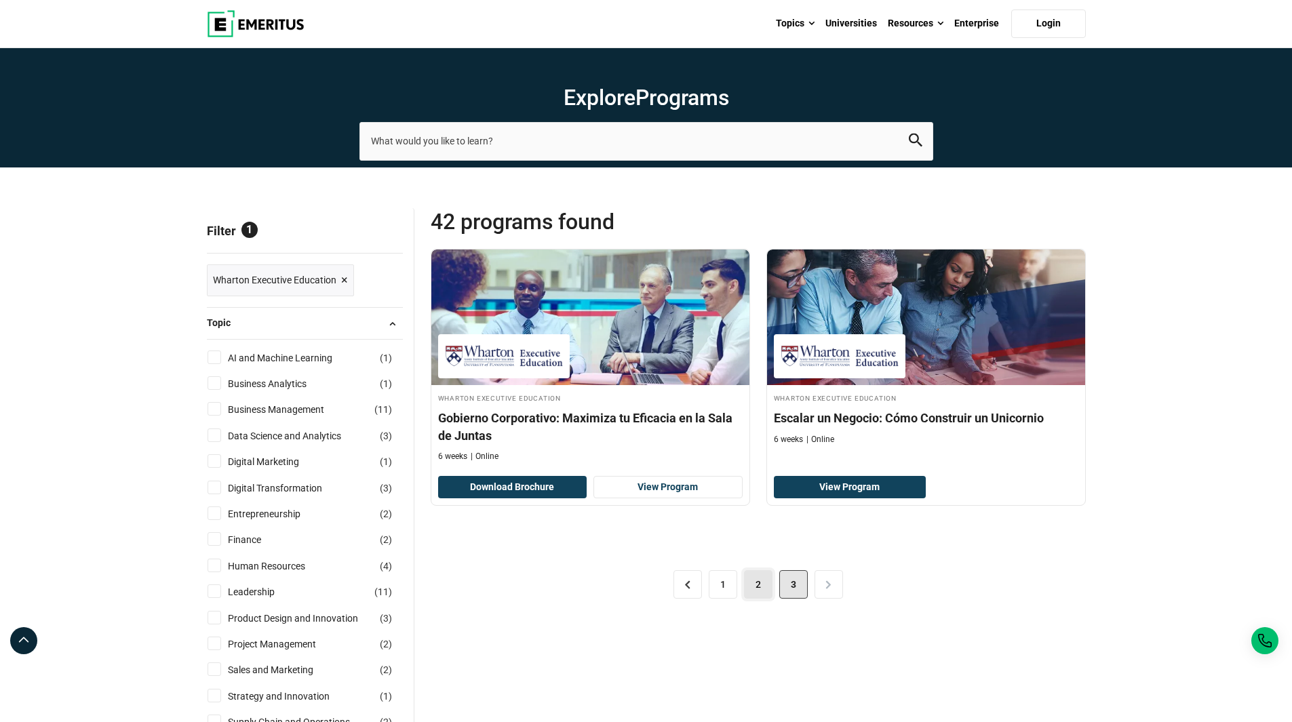
click at [752, 589] on link "2" at bounding box center [758, 584] width 28 height 28
